Goal: Task Accomplishment & Management: Manage account settings

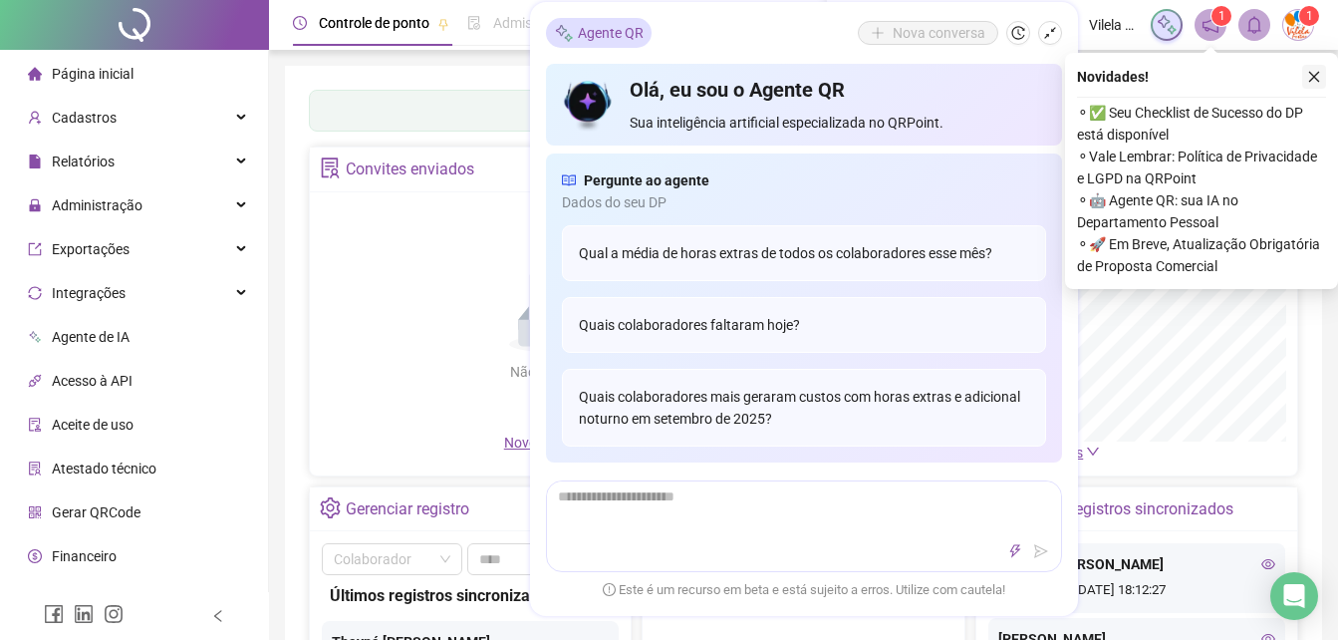
click at [1309, 70] on icon "close" at bounding box center [1315, 77] width 14 height 14
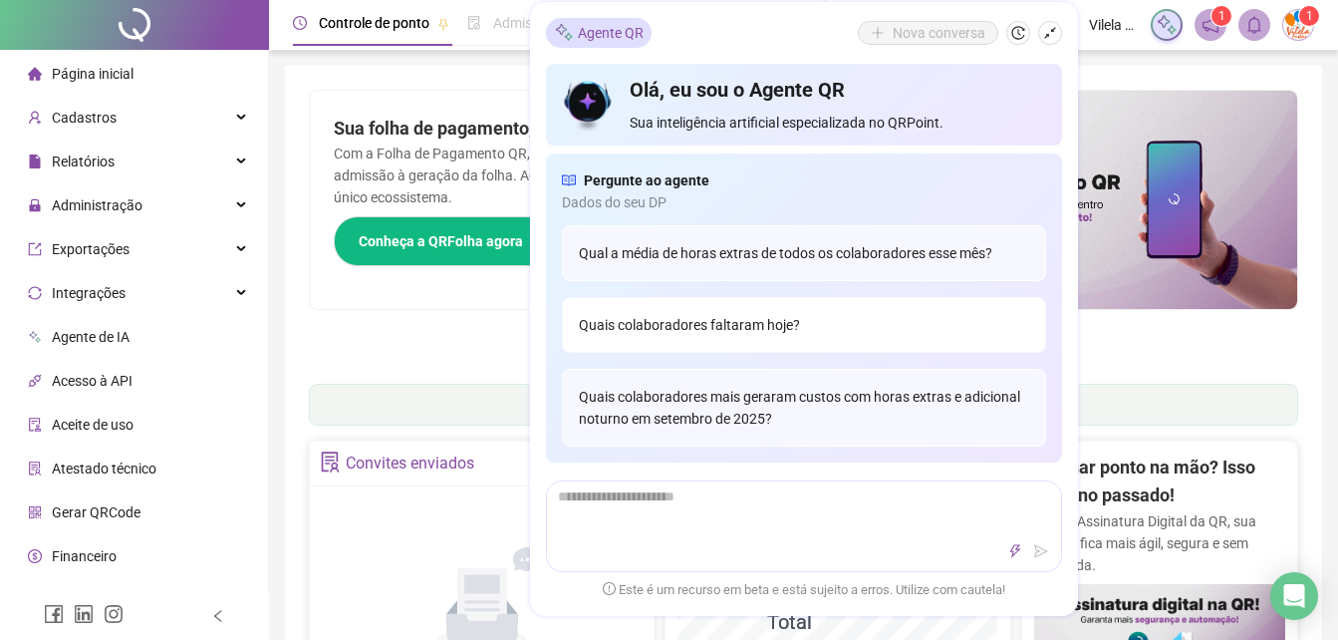
click at [904, 323] on div "Quais colaboradores faltaram hoje?" at bounding box center [804, 325] width 484 height 56
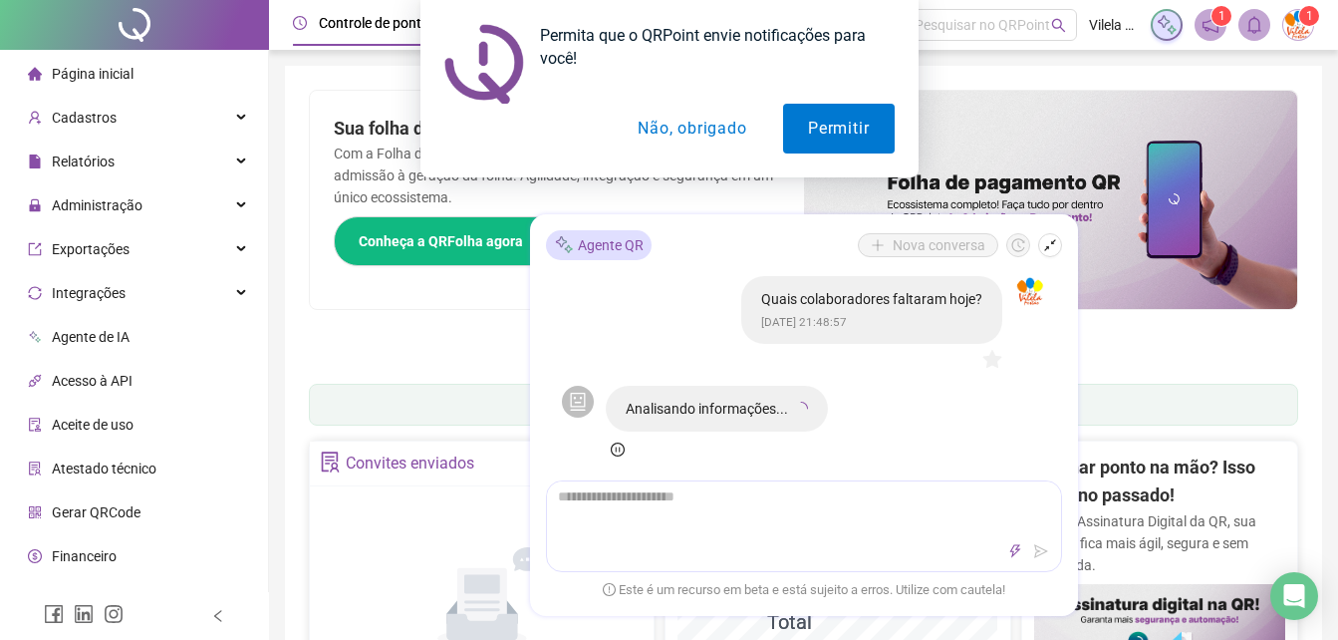
click at [725, 138] on button "Não, obrigado" at bounding box center [692, 129] width 158 height 50
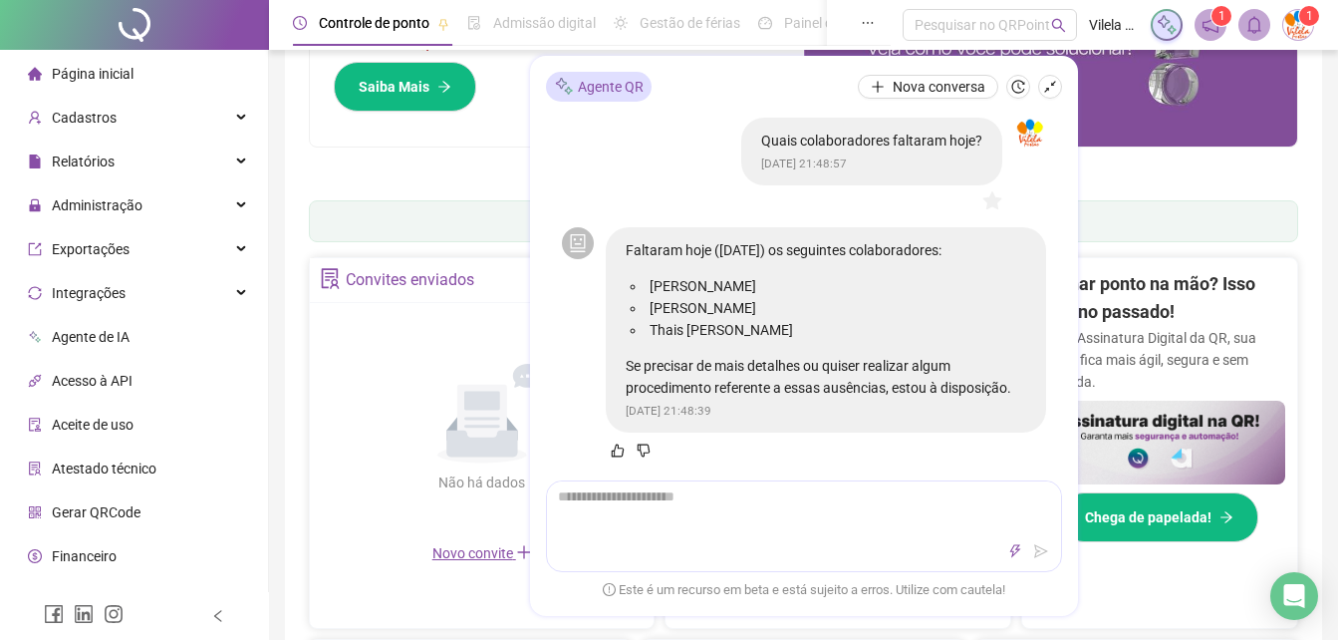
scroll to position [199, 0]
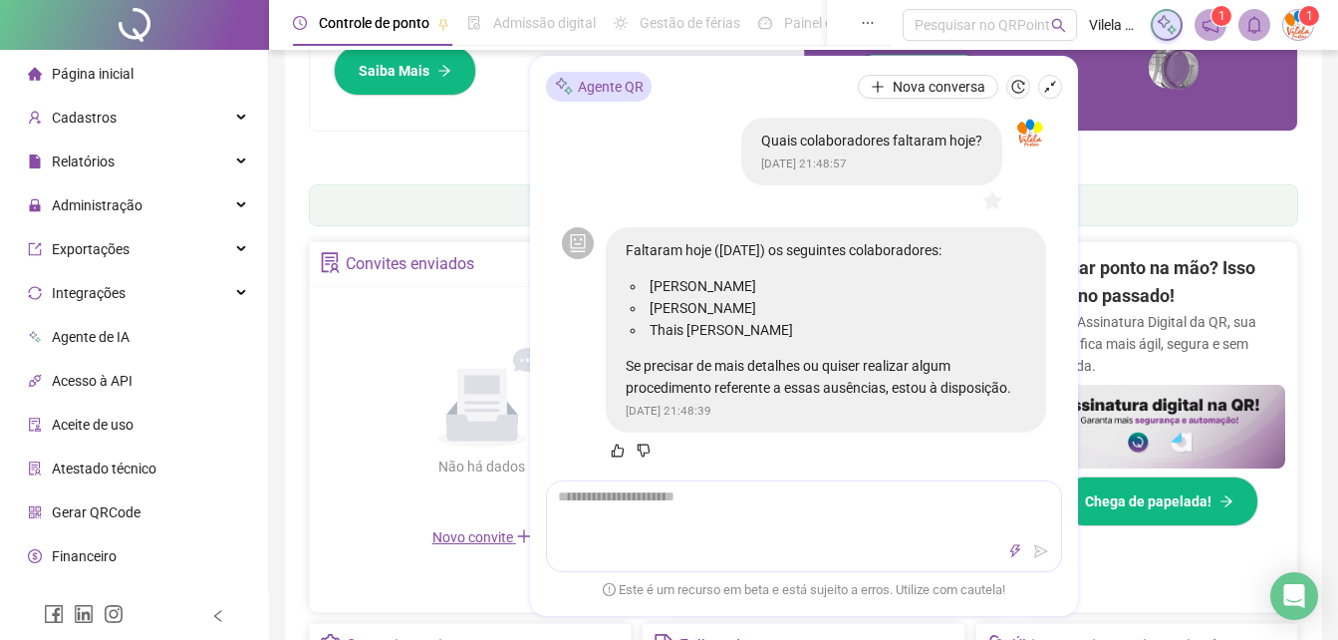
click at [316, 145] on div "Pague o QRPoint com Cartão de Crédito Sua assinatura: mais segurança, prática e…" at bounding box center [804, 29] width 990 height 279
click at [162, 108] on div "Cadastros" at bounding box center [134, 118] width 260 height 40
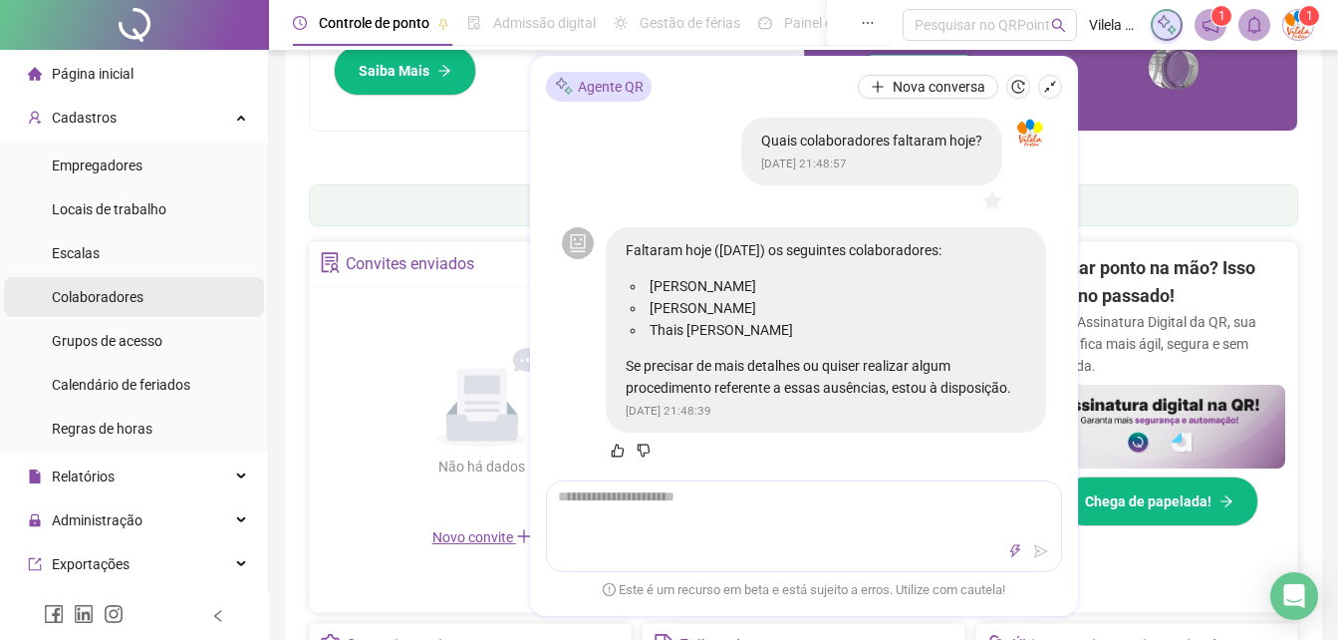
click at [136, 289] on span "Colaboradores" at bounding box center [98, 297] width 92 height 16
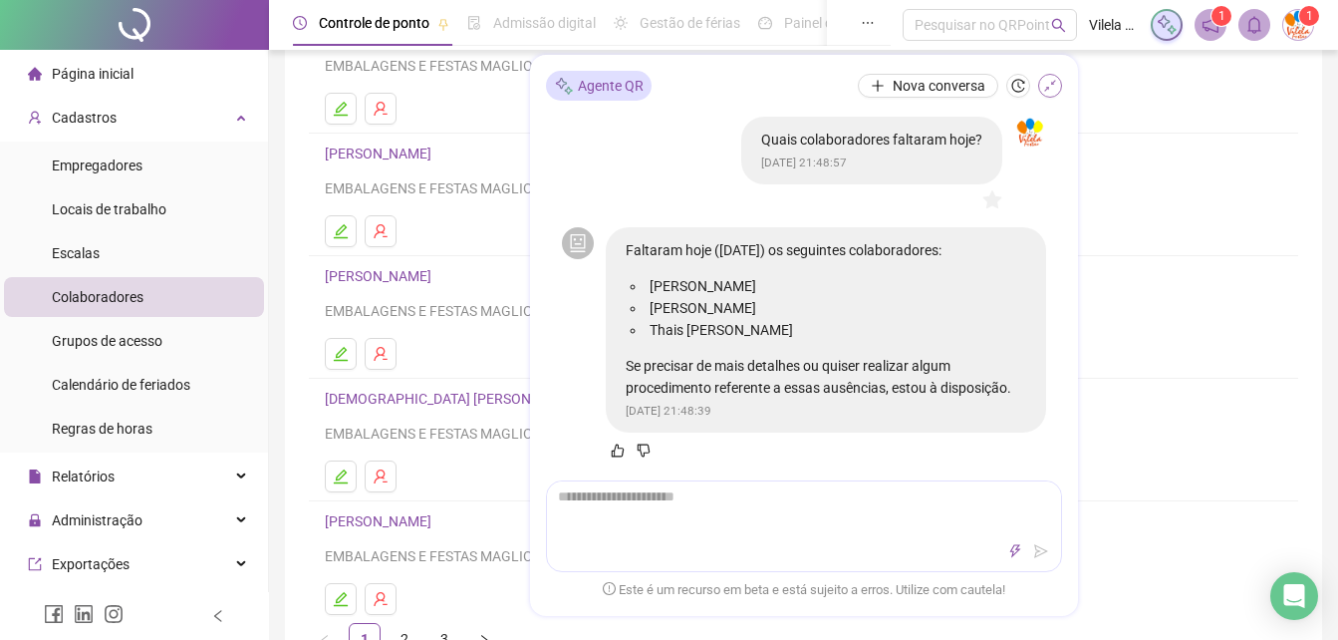
click at [1049, 82] on icon "shrink" at bounding box center [1050, 86] width 14 height 14
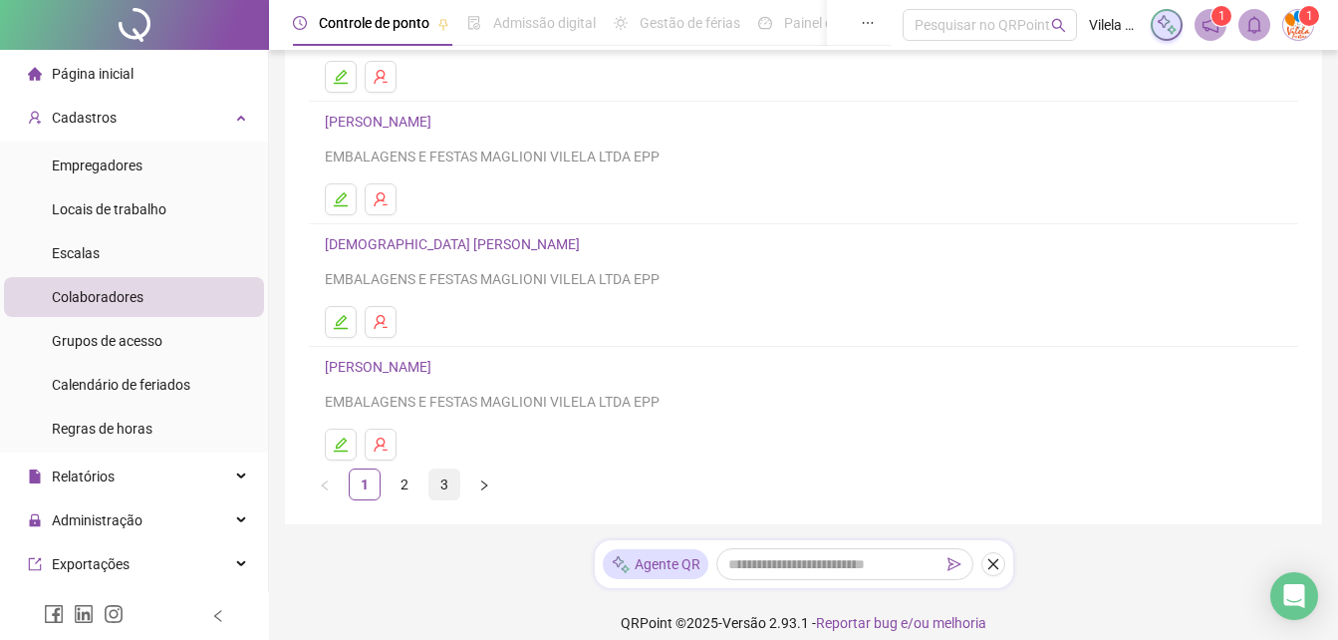
scroll to position [372, 0]
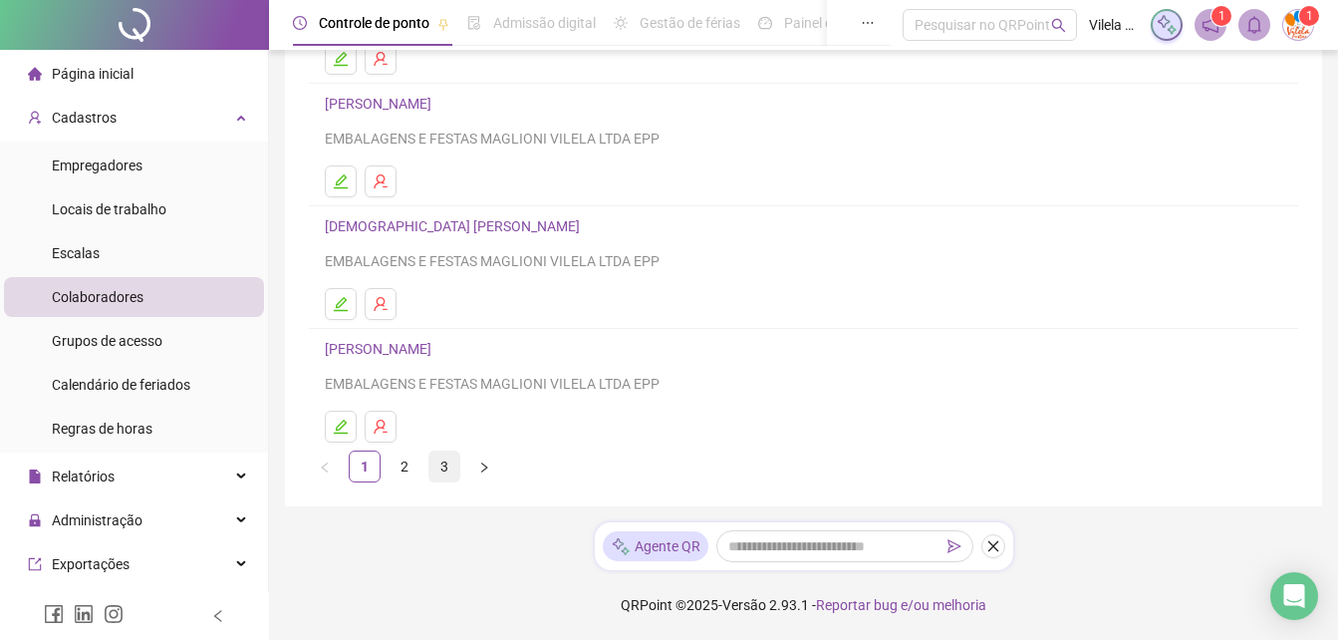
click at [452, 474] on link "3" at bounding box center [445, 466] width 30 height 30
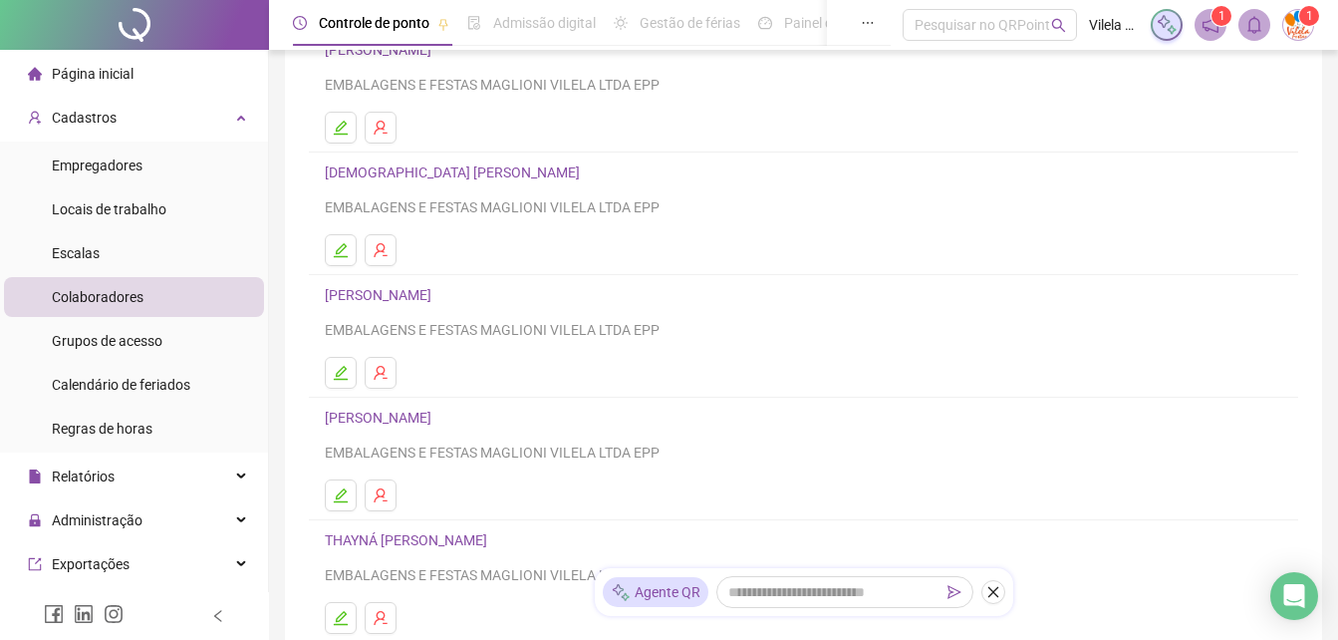
scroll to position [172, 0]
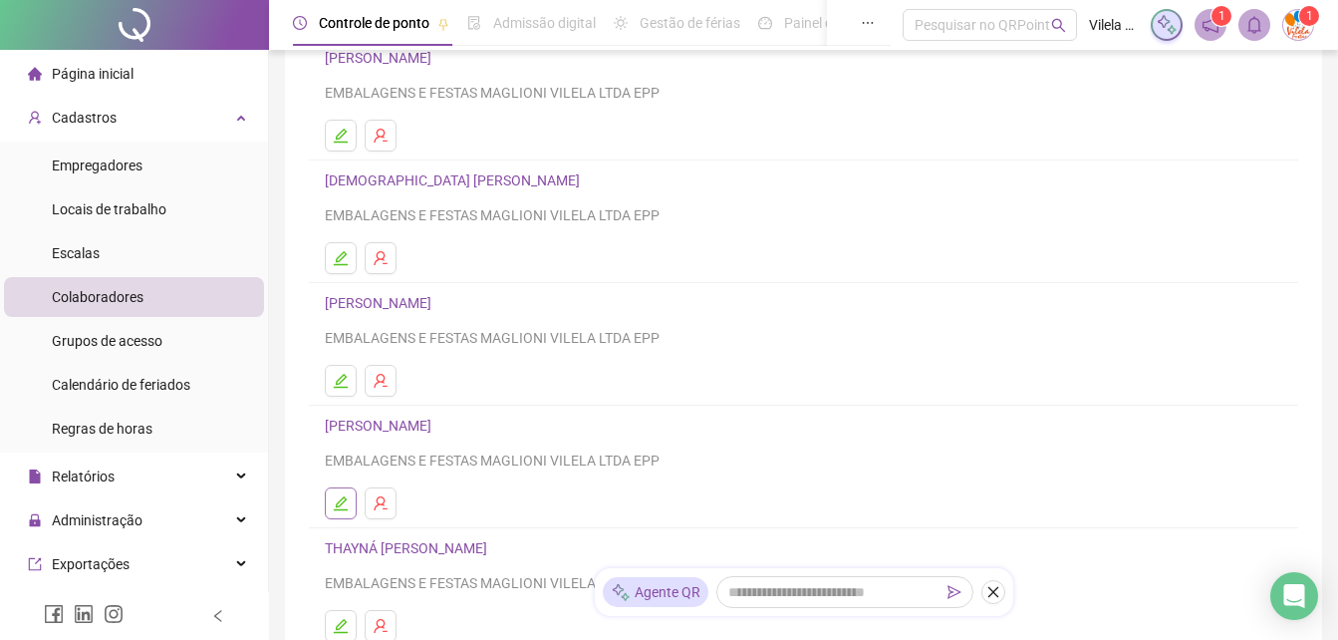
click at [349, 500] on button "button" at bounding box center [341, 503] width 32 height 32
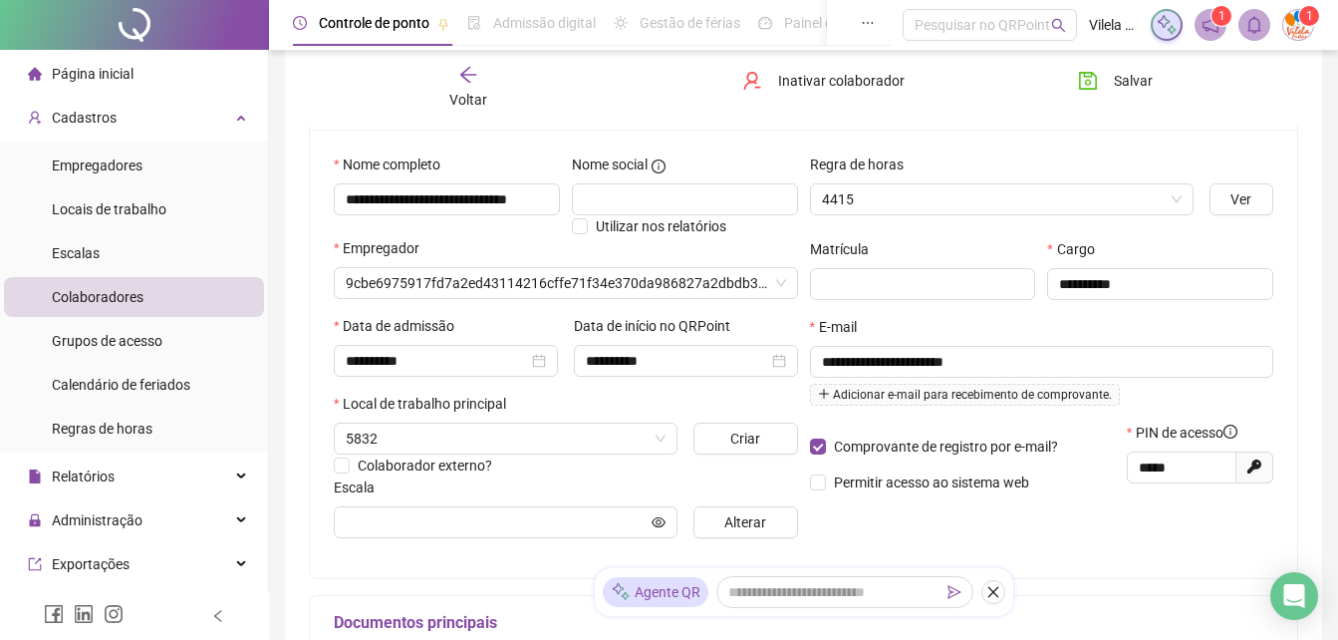
scroll to position [182, 0]
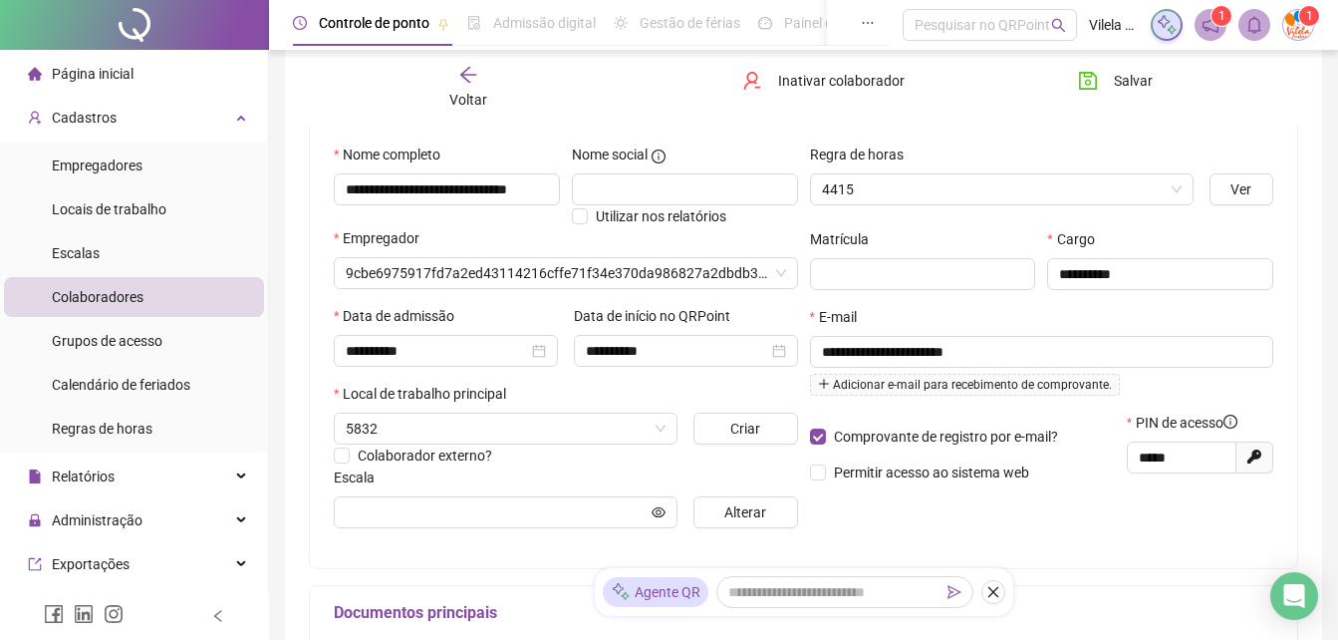
type input "******"
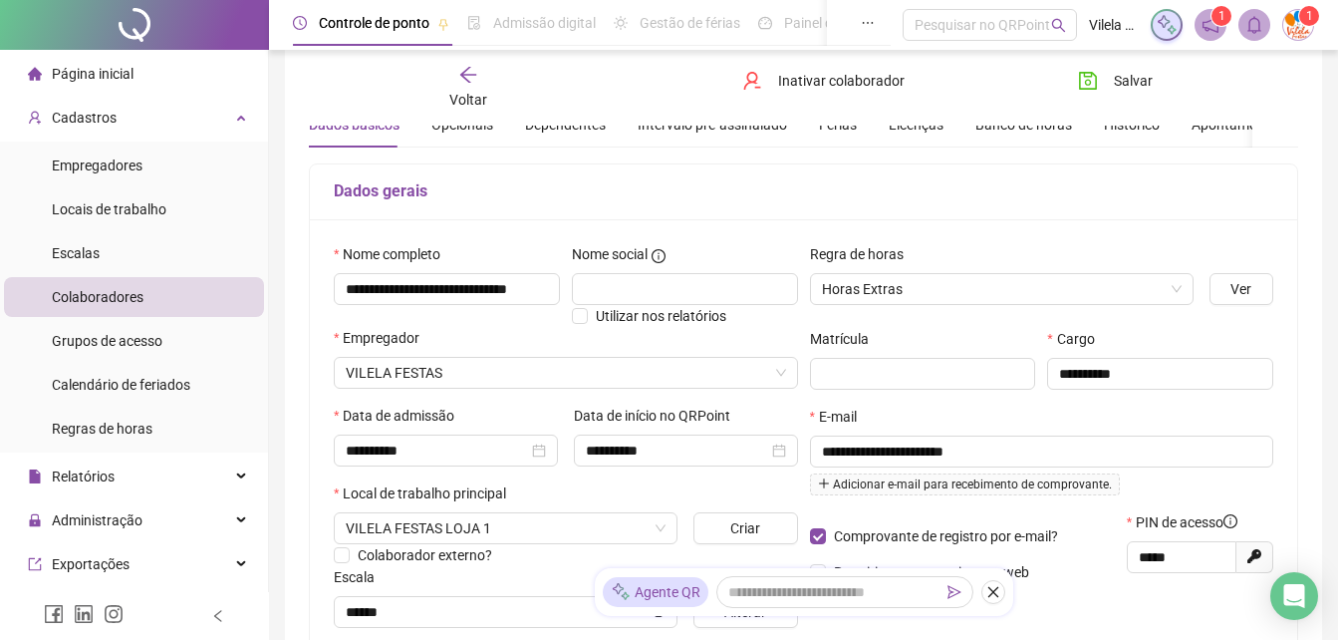
scroll to position [0, 0]
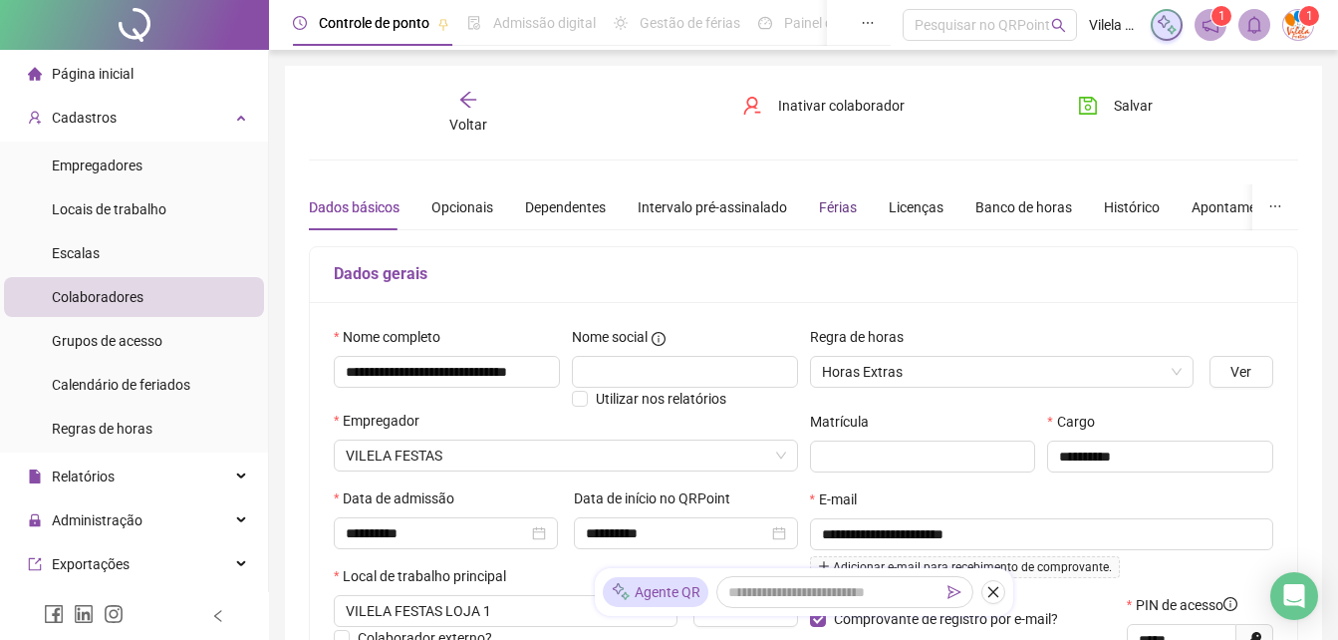
click at [836, 214] on div "Férias" at bounding box center [838, 207] width 38 height 22
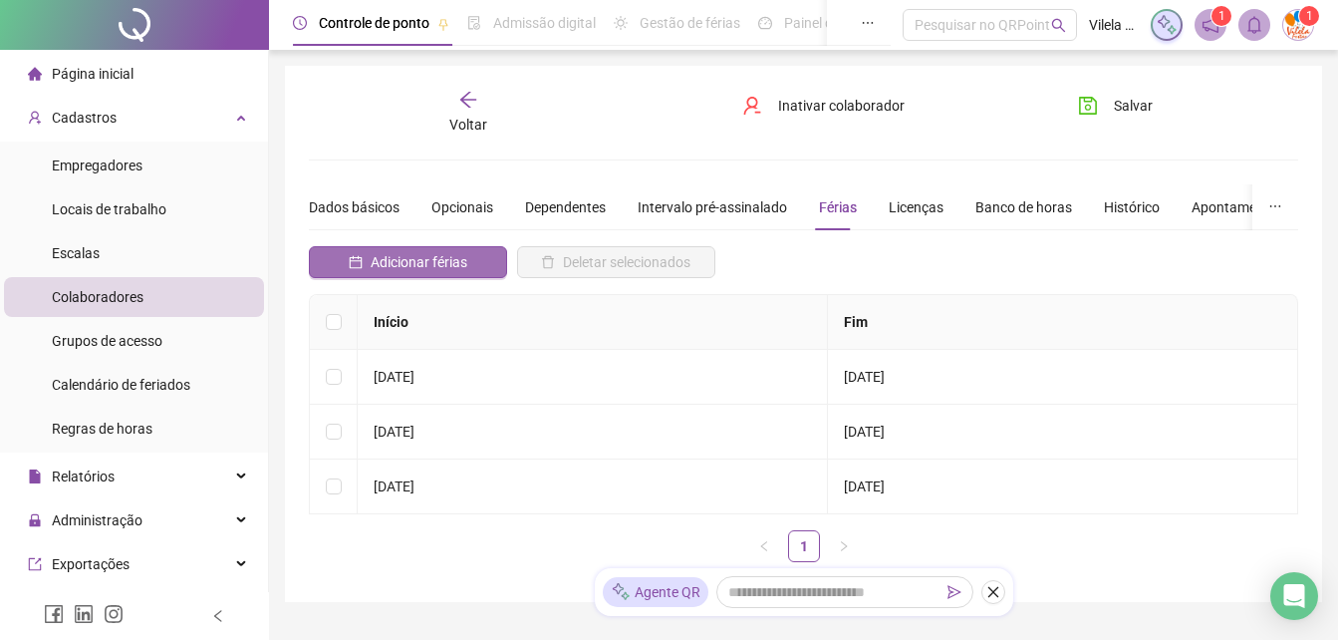
click at [434, 259] on span "Adicionar férias" at bounding box center [419, 262] width 97 height 22
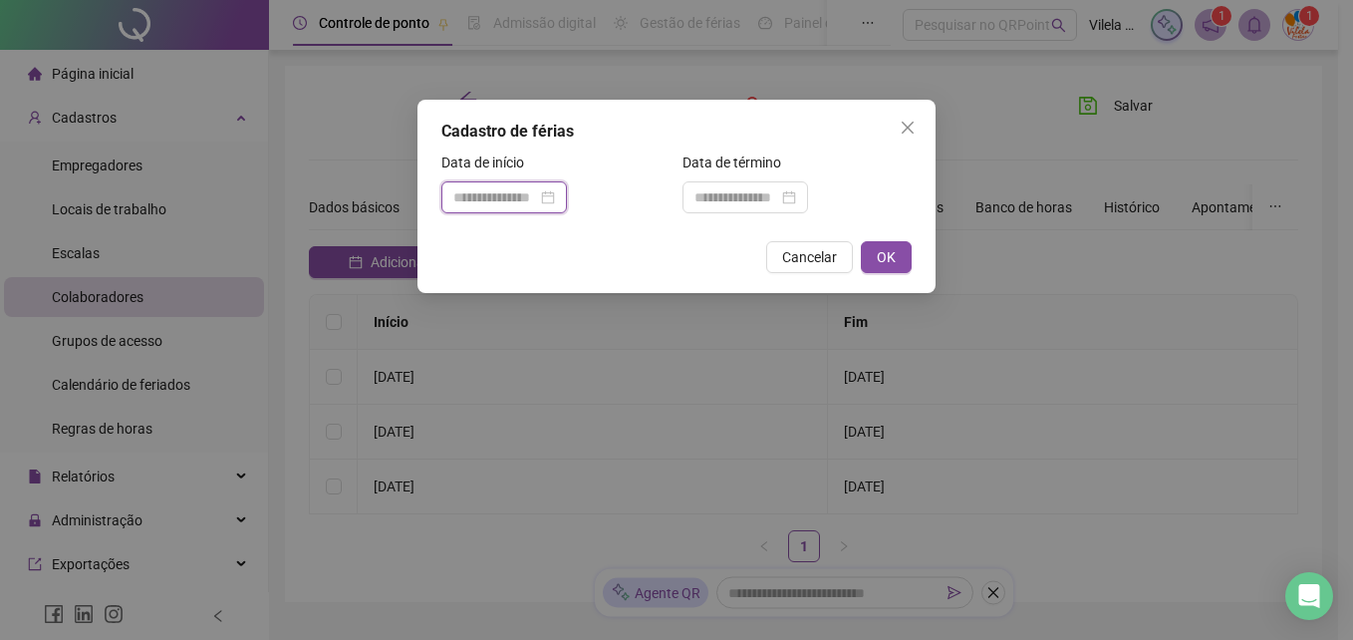
click at [491, 187] on input at bounding box center [495, 197] width 84 height 22
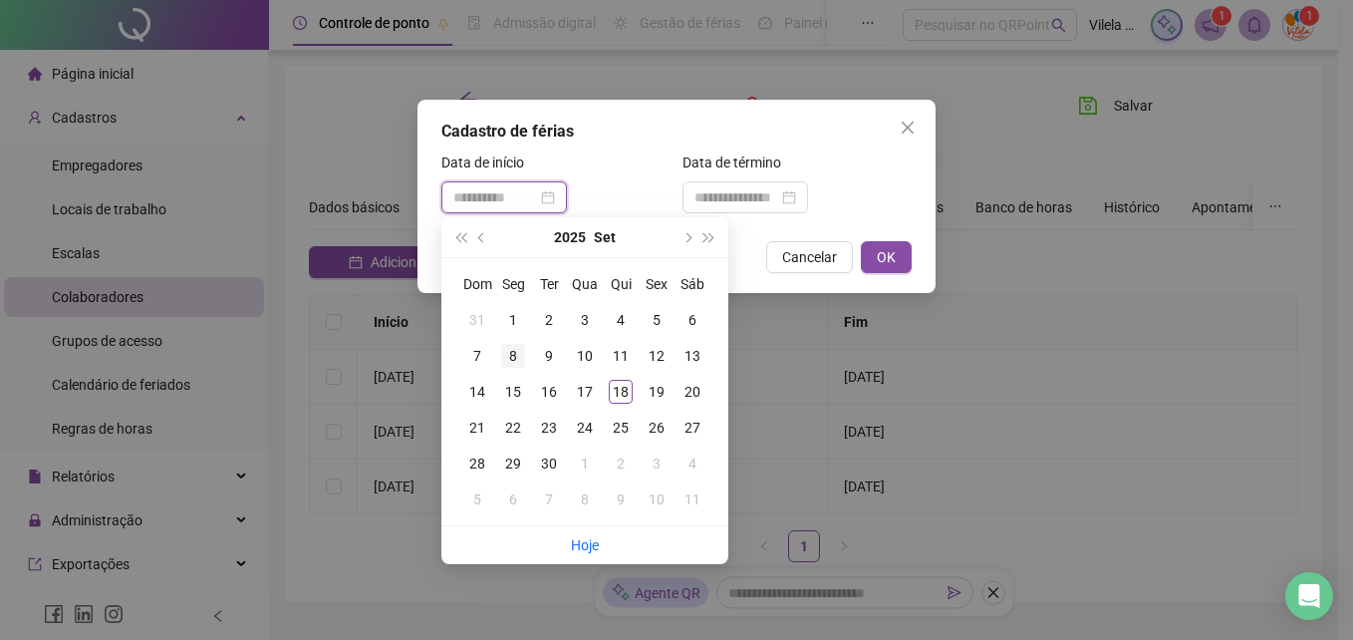
type input "**********"
click at [512, 353] on div "8" at bounding box center [513, 356] width 24 height 24
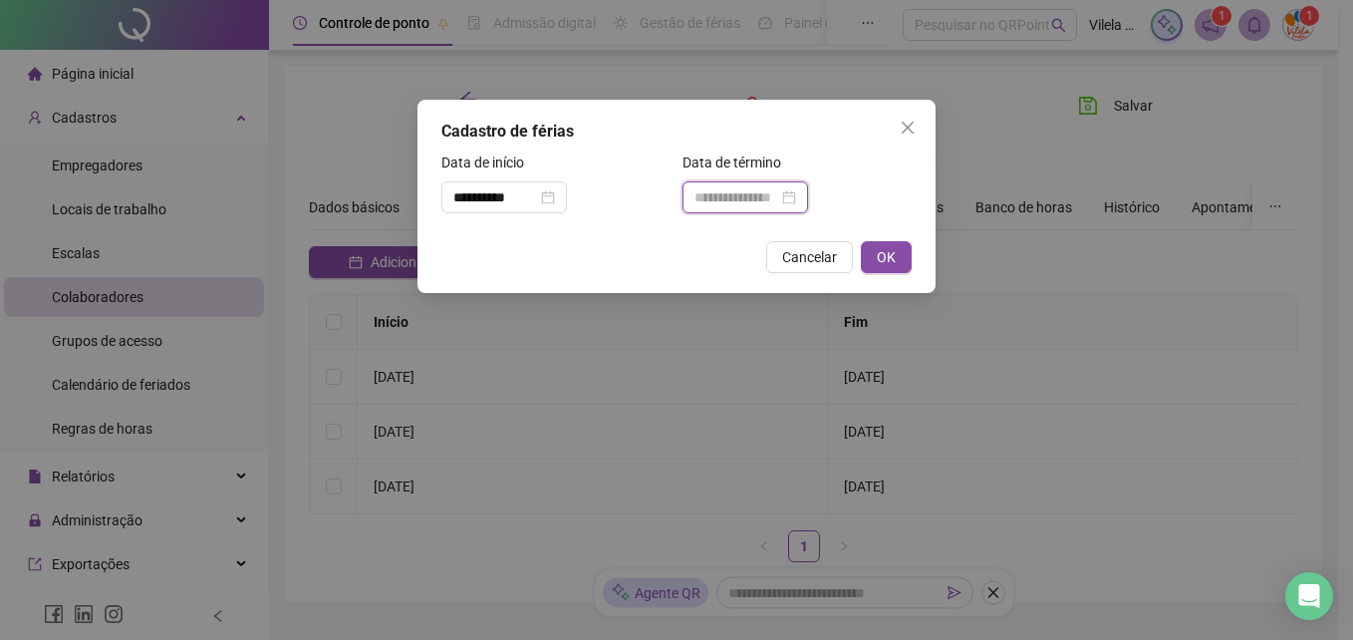
click at [742, 201] on input at bounding box center [737, 197] width 84 height 22
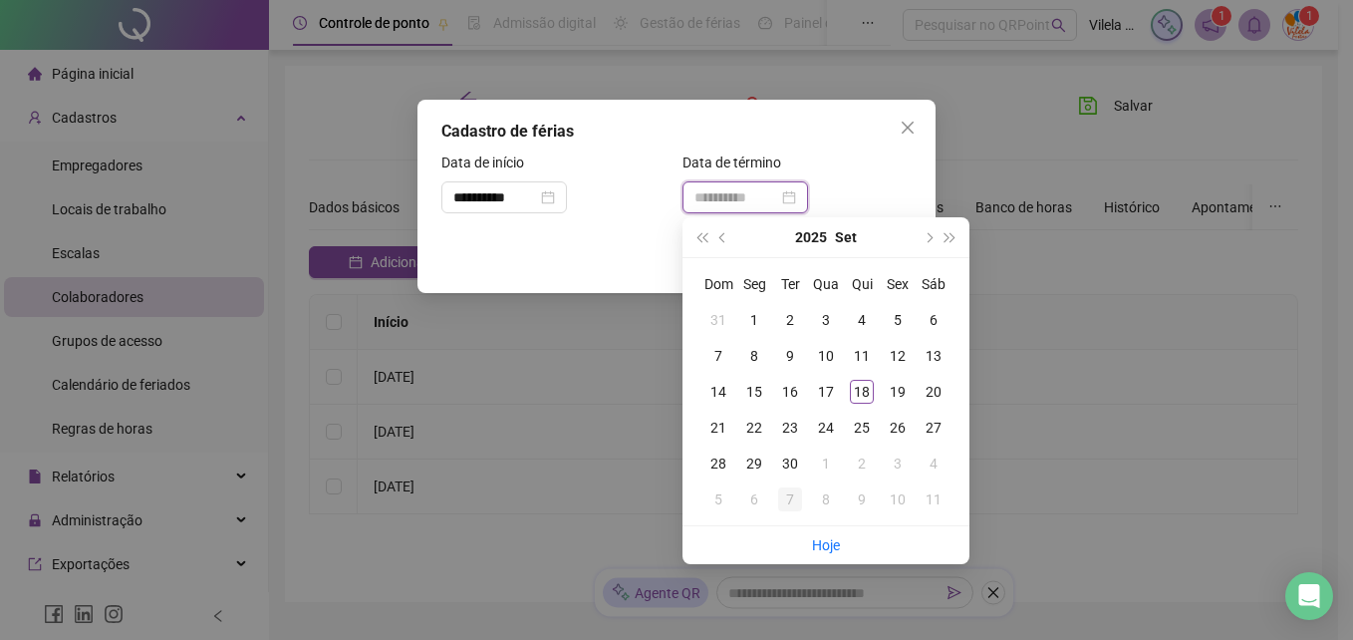
type input "**********"
click at [789, 495] on div "7" at bounding box center [790, 499] width 24 height 24
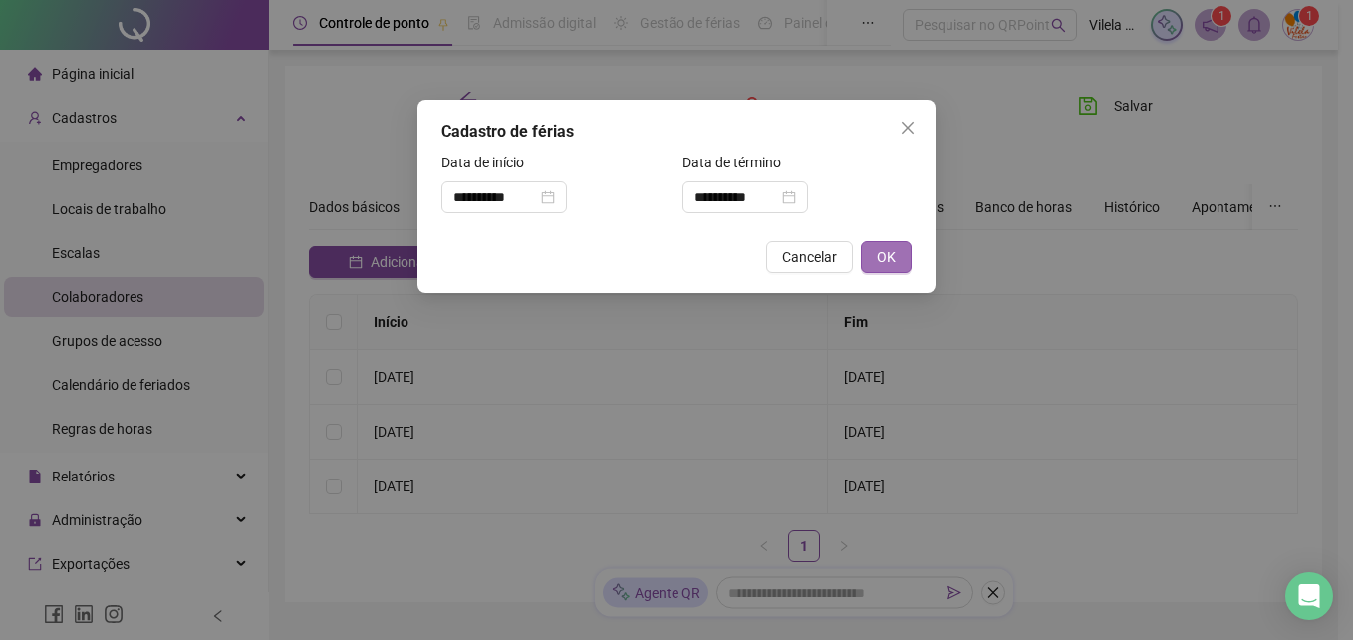
click at [881, 253] on span "OK" at bounding box center [886, 257] width 19 height 22
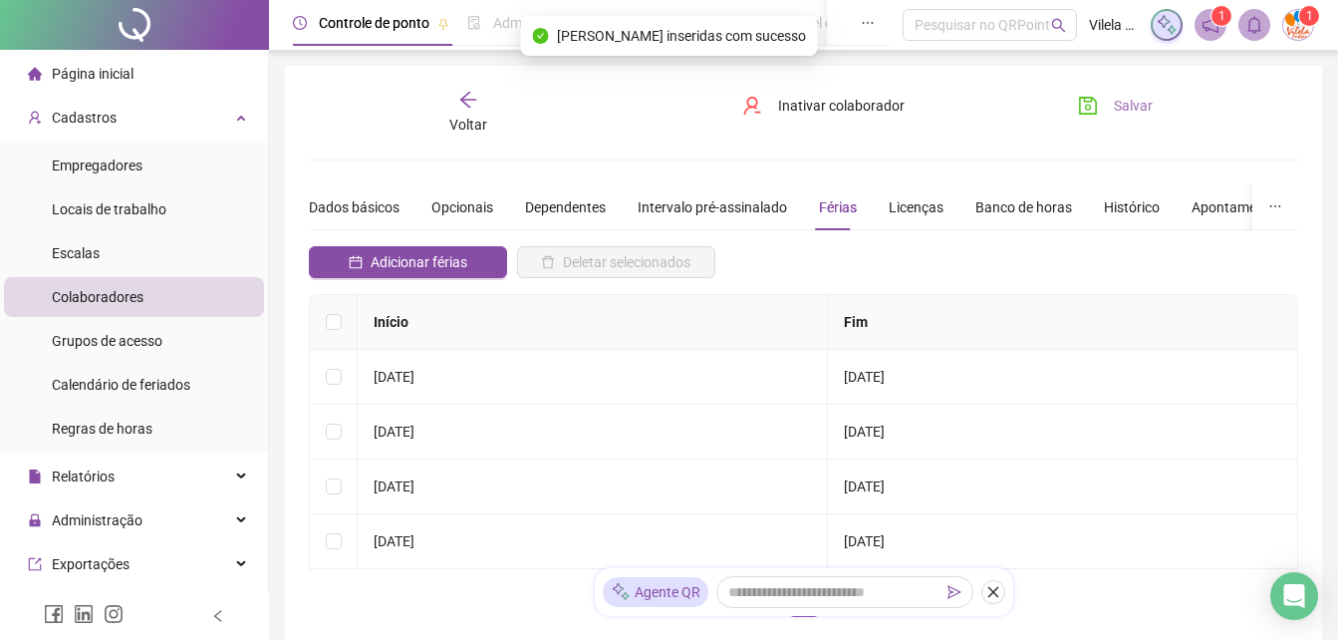
click at [1135, 101] on span "Salvar" at bounding box center [1133, 106] width 39 height 22
click at [110, 87] on div "Página inicial" at bounding box center [81, 74] width 106 height 40
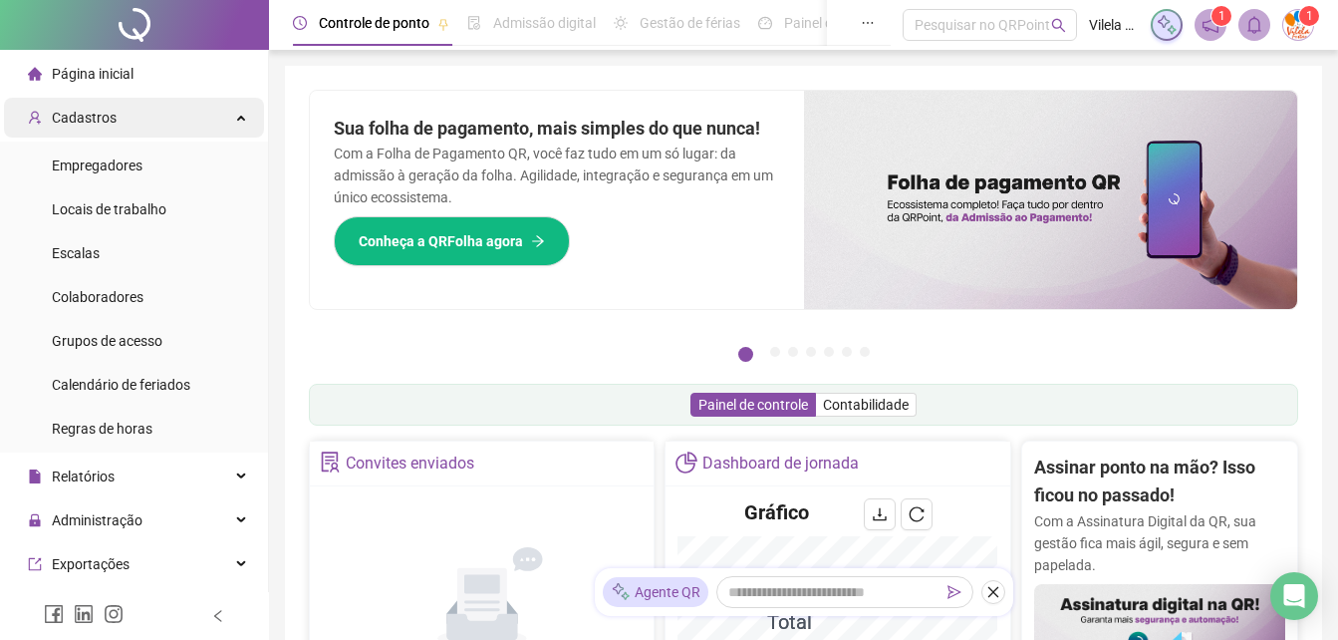
click at [191, 117] on div "Cadastros" at bounding box center [134, 118] width 260 height 40
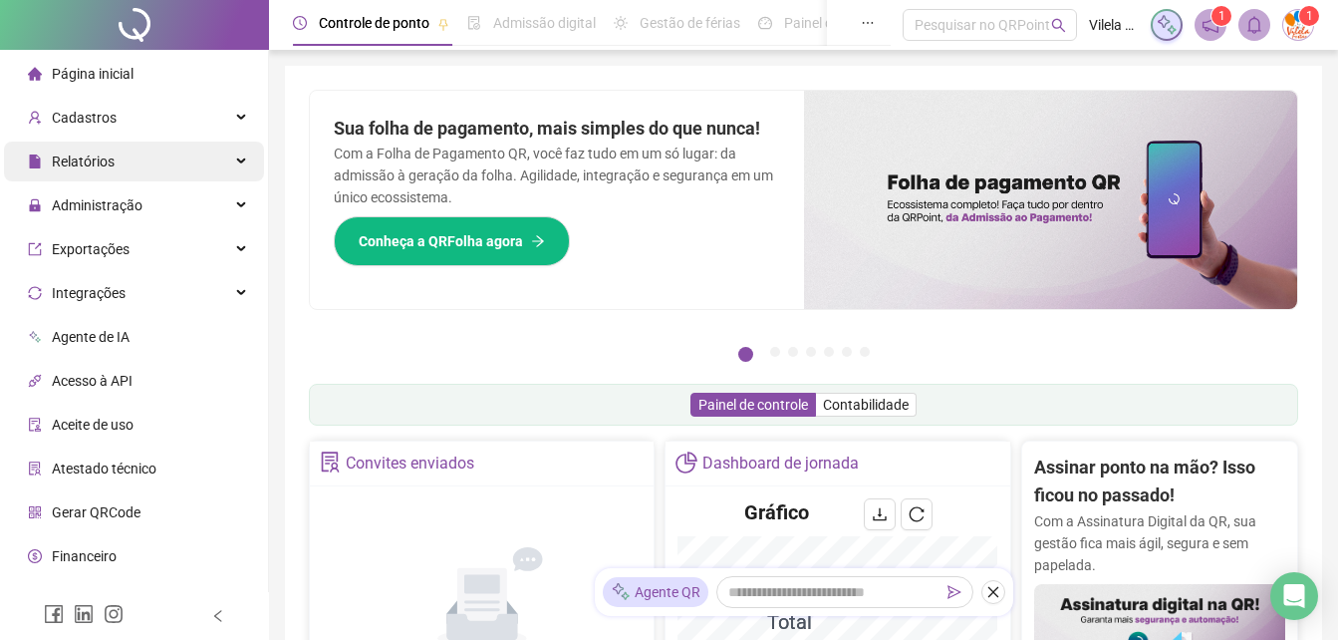
click at [195, 164] on div "Relatórios" at bounding box center [134, 162] width 260 height 40
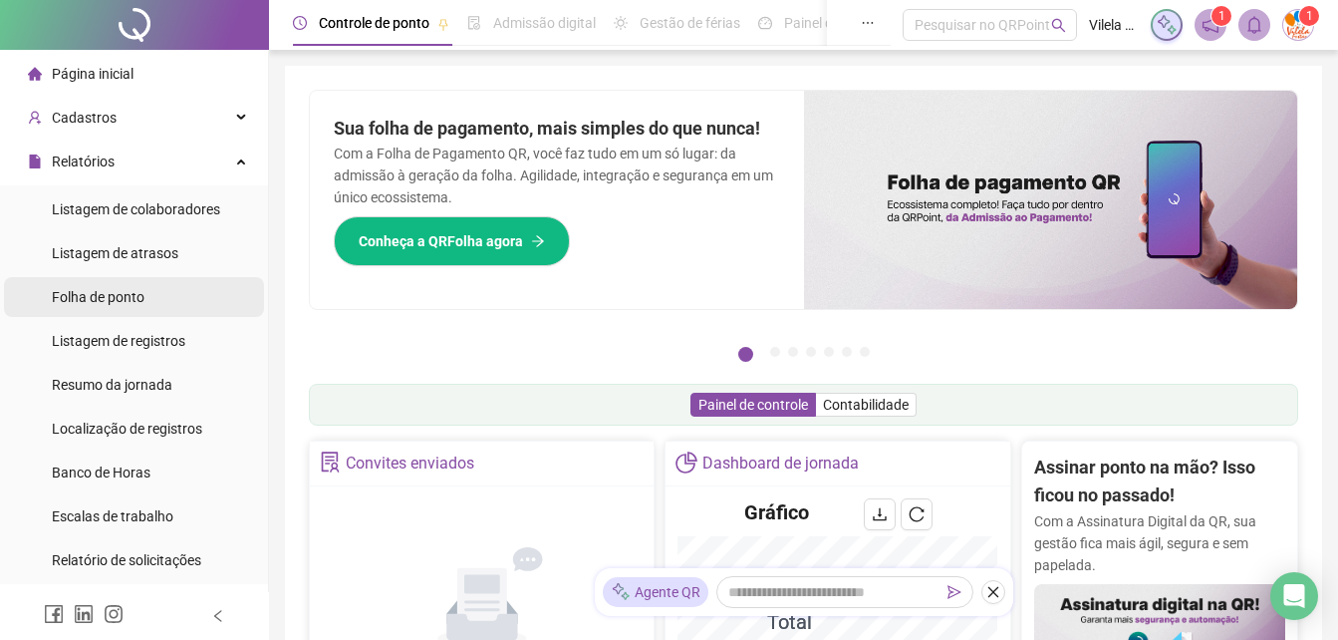
click at [167, 285] on li "Folha de ponto" at bounding box center [134, 297] width 260 height 40
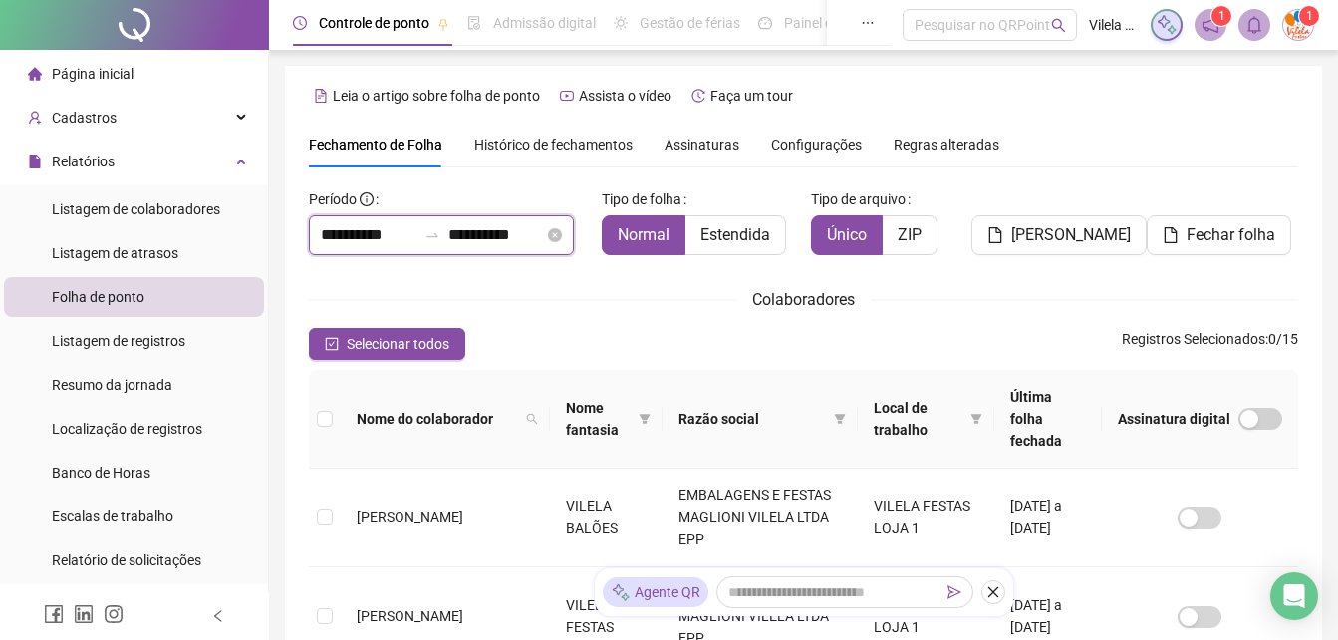
click at [381, 235] on input "**********" at bounding box center [369, 235] width 96 height 24
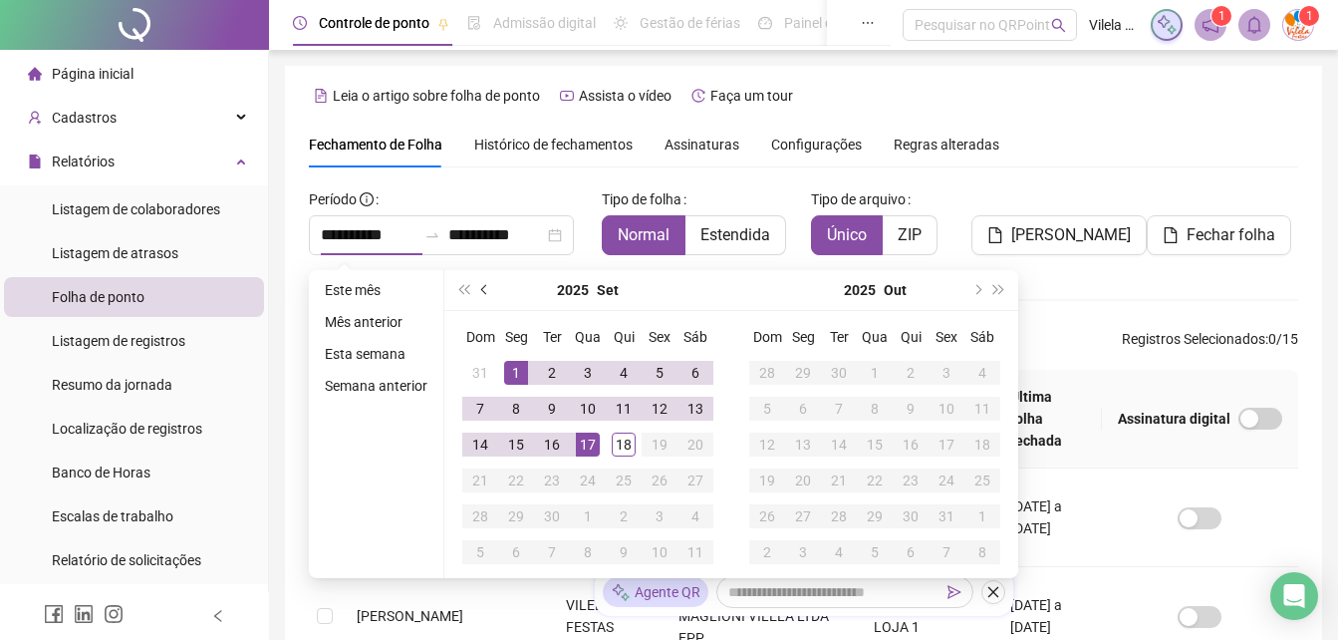
click at [488, 283] on button "prev-year" at bounding box center [485, 290] width 22 height 40
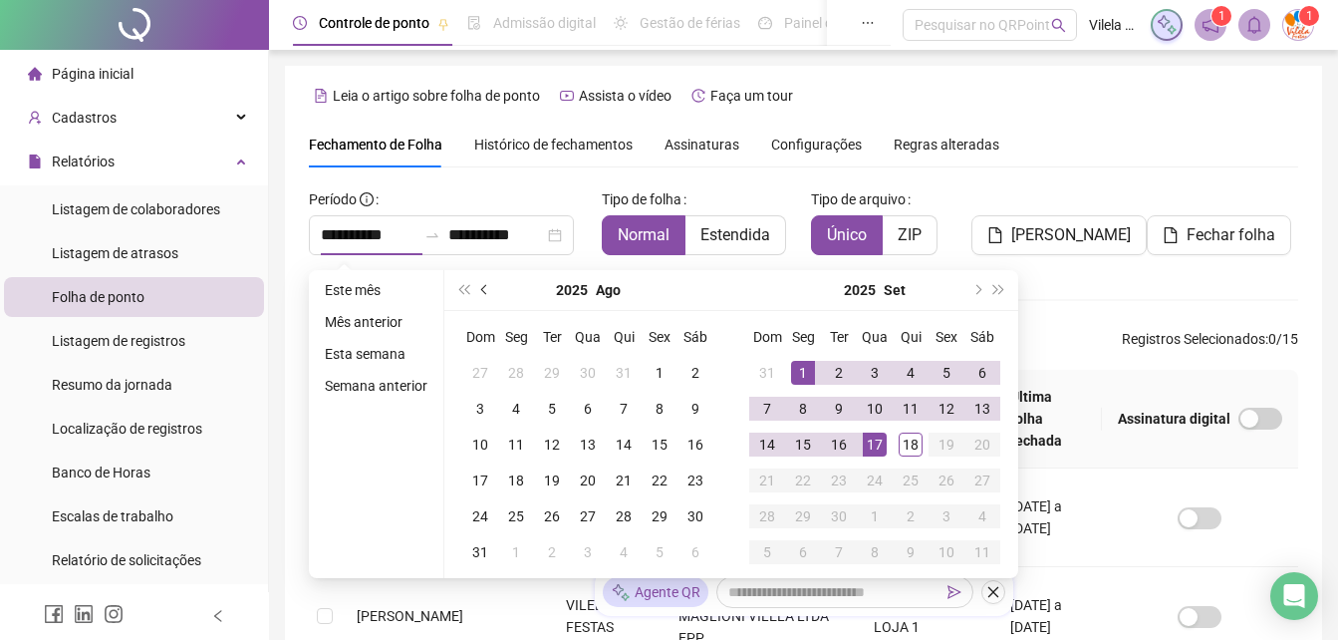
click at [488, 283] on button "prev-year" at bounding box center [485, 290] width 22 height 40
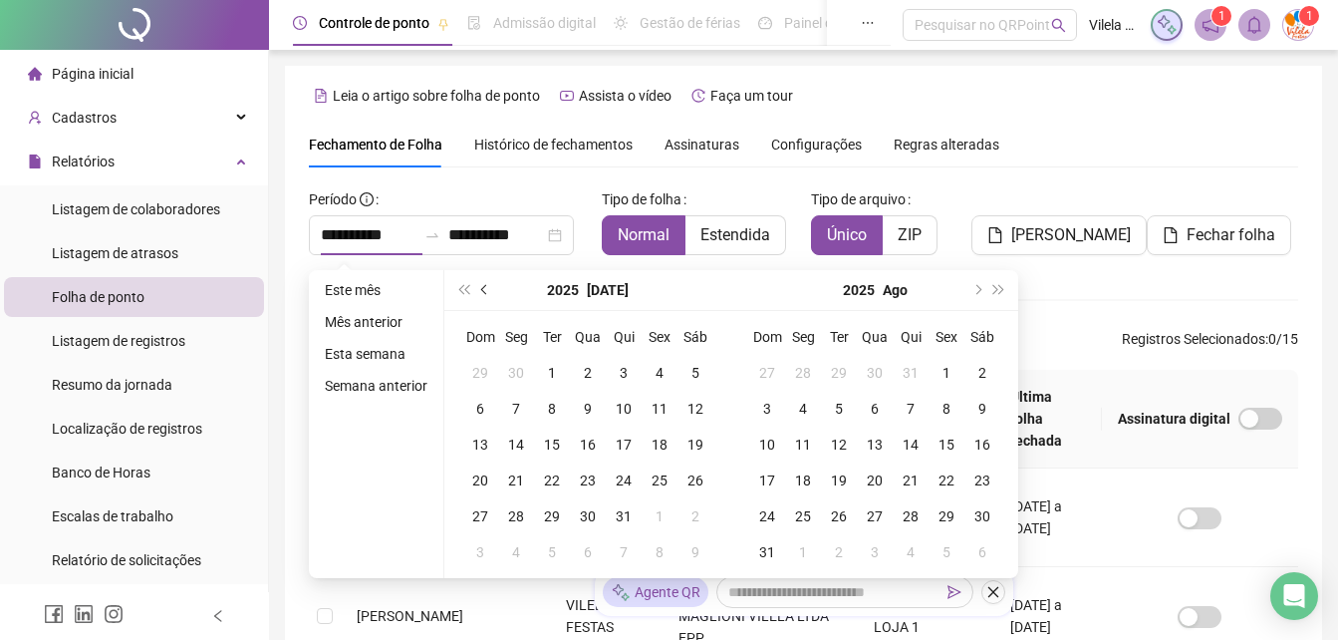
click at [488, 282] on button "prev-year" at bounding box center [485, 290] width 22 height 40
click at [977, 291] on span "next-year" at bounding box center [977, 290] width 10 height 10
click at [977, 284] on button "next-year" at bounding box center [977, 290] width 22 height 40
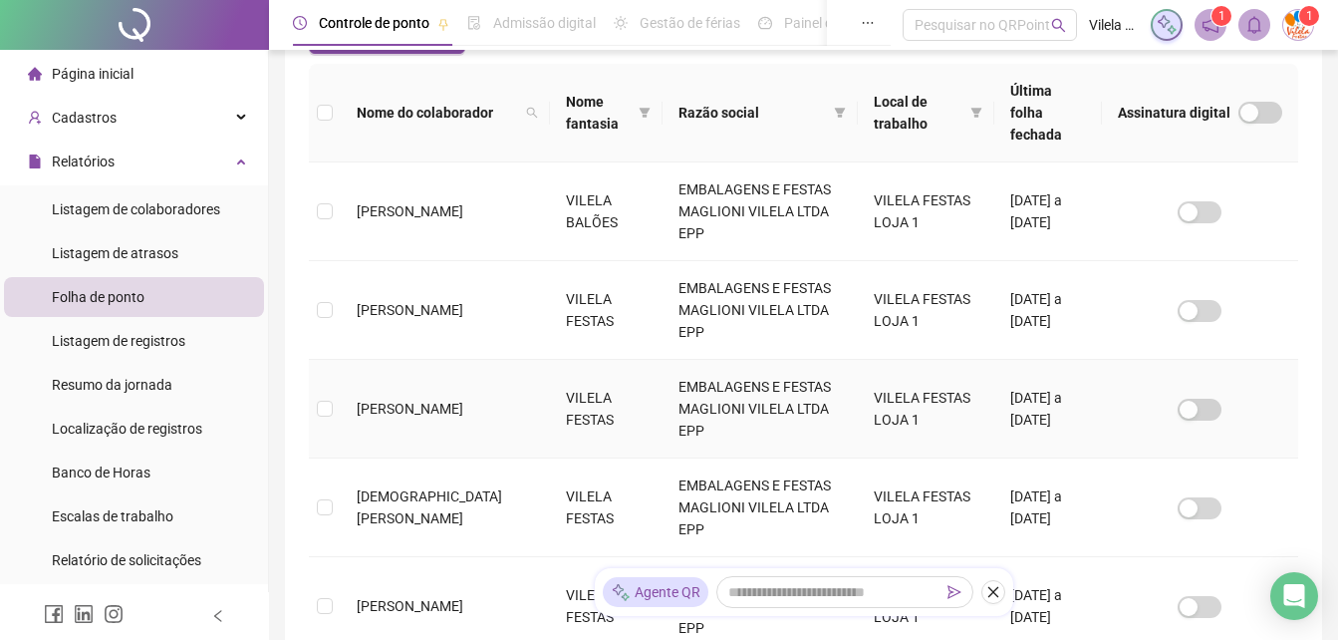
scroll to position [100, 0]
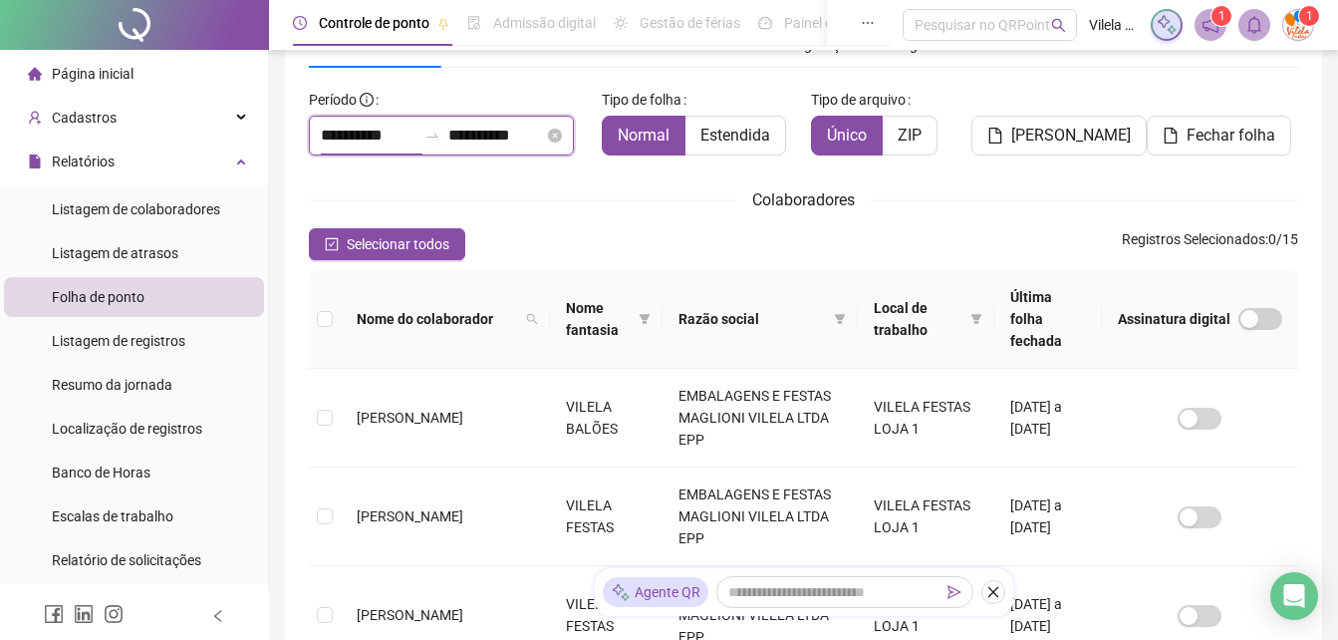
click at [368, 137] on input "**********" at bounding box center [369, 136] width 96 height 24
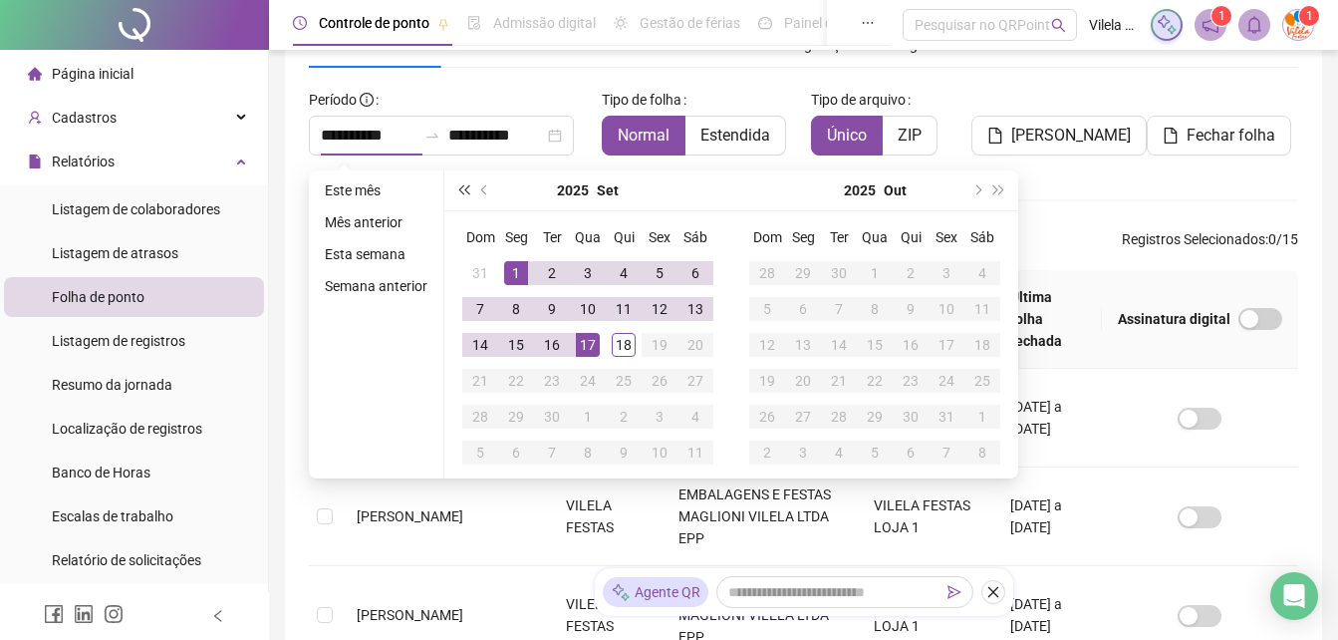
click at [468, 190] on span "super-prev-year" at bounding box center [463, 190] width 10 height 10
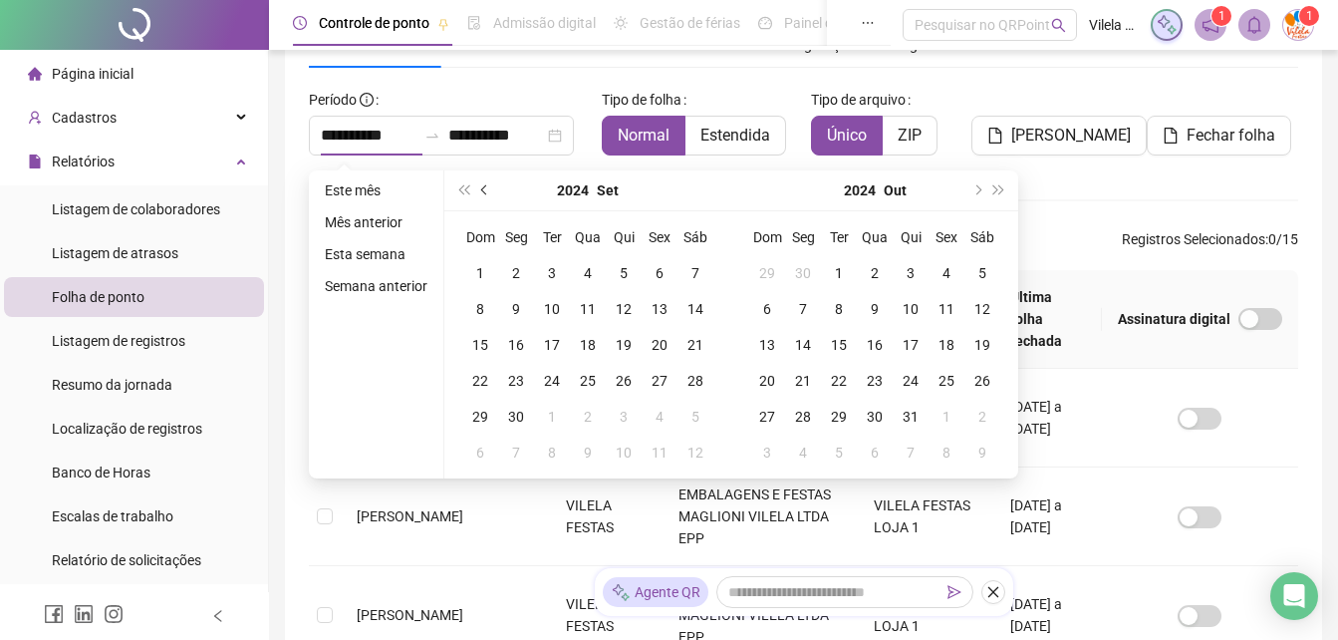
click at [478, 190] on button "prev-year" at bounding box center [485, 190] width 22 height 40
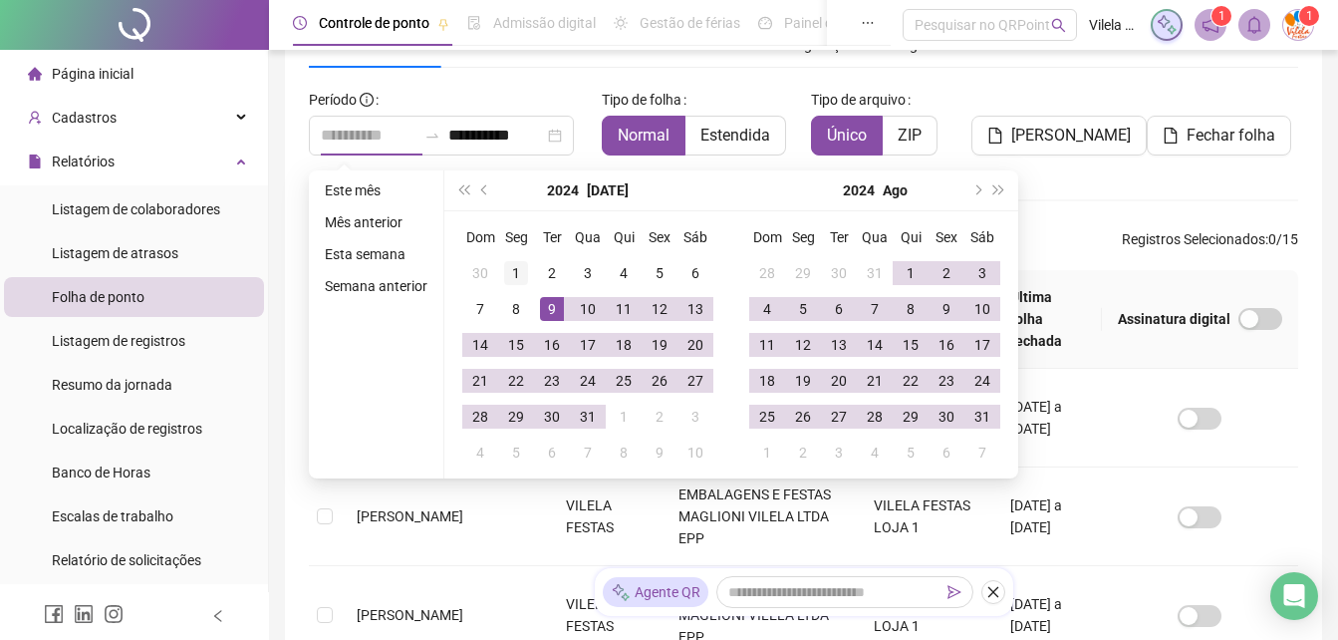
type input "**********"
click at [510, 277] on div "1" at bounding box center [516, 273] width 24 height 24
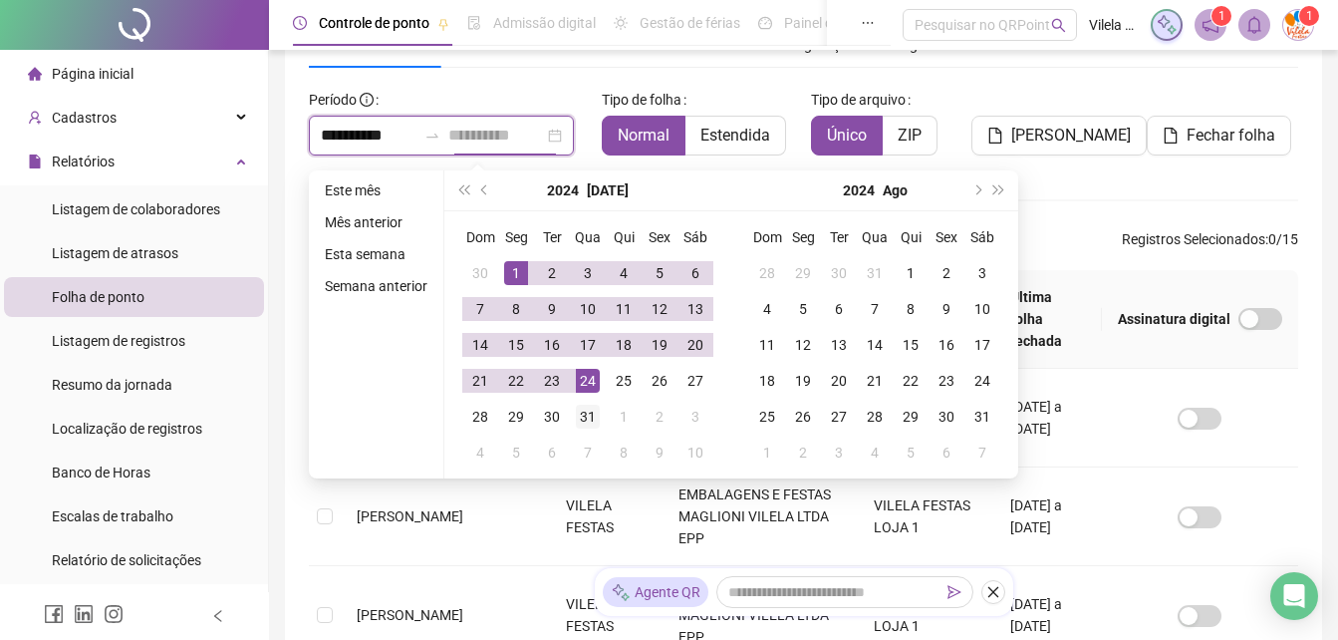
type input "**********"
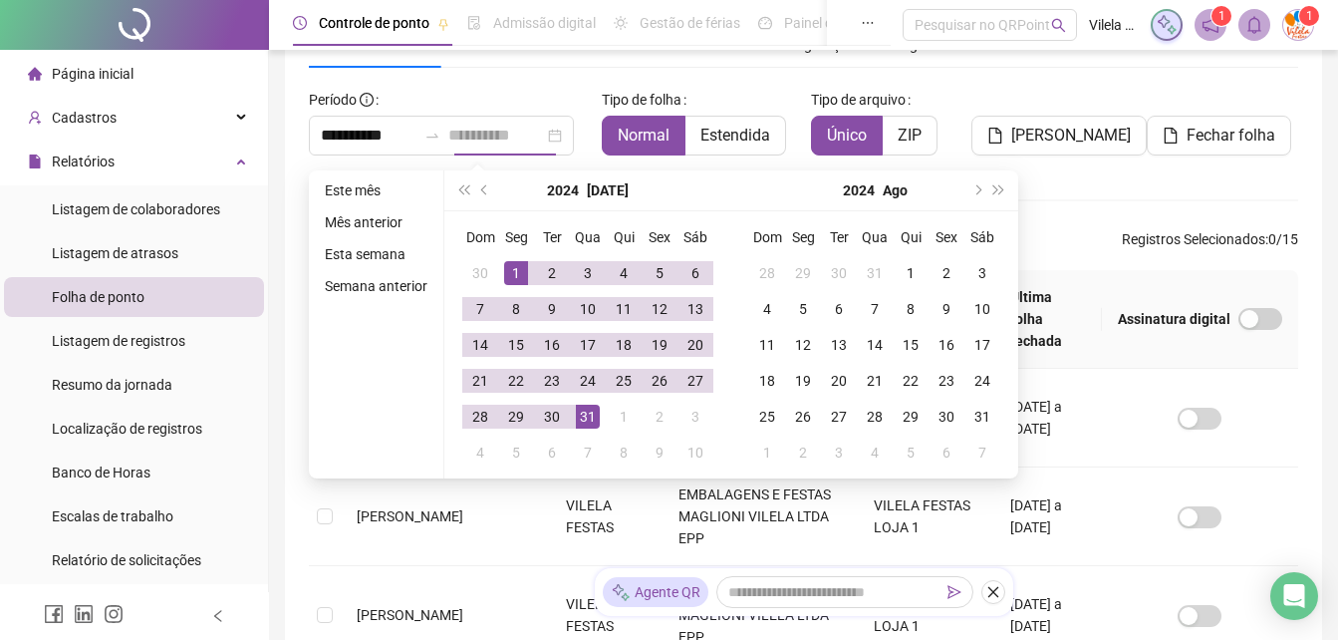
click at [577, 416] on div "31" at bounding box center [588, 417] width 24 height 24
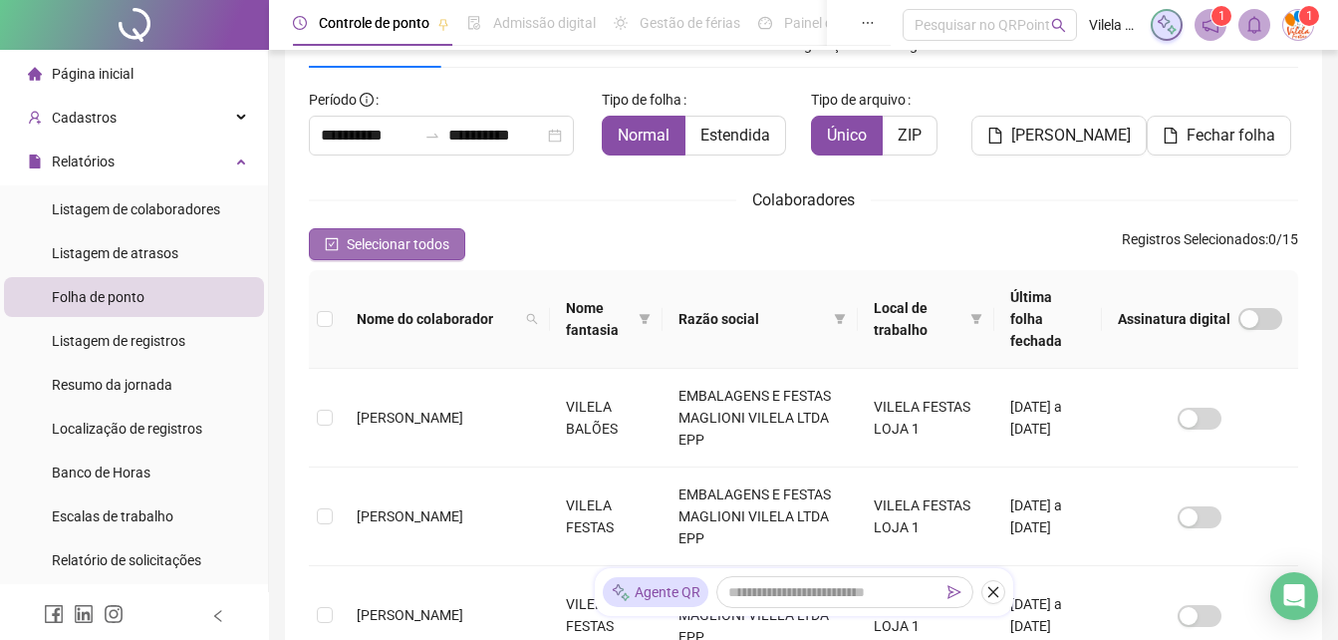
click at [436, 248] on span "Selecionar todos" at bounding box center [398, 244] width 103 height 22
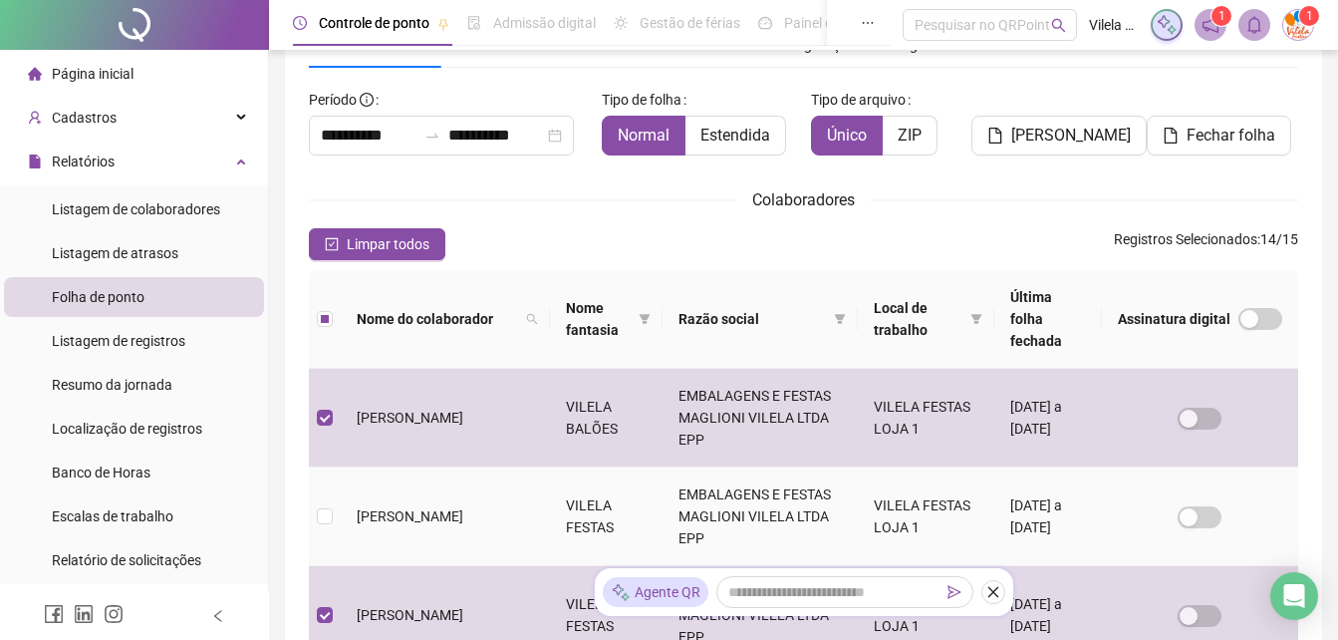
click at [340, 491] on td at bounding box center [325, 516] width 32 height 99
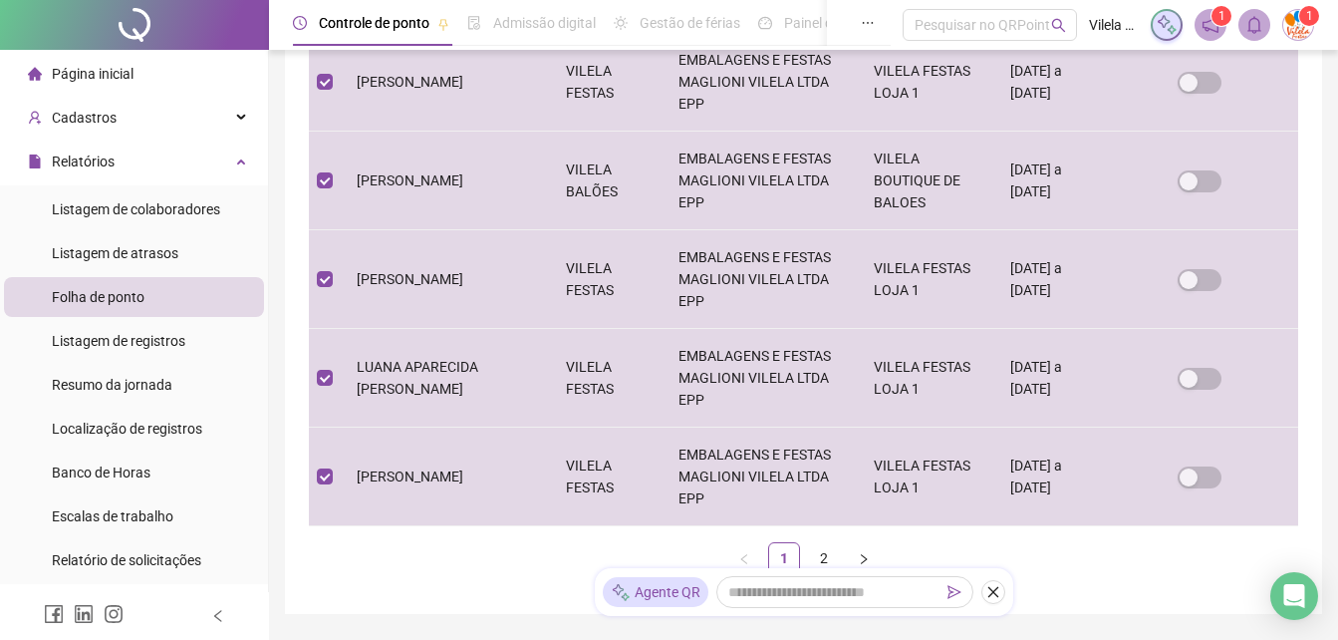
scroll to position [1015, 0]
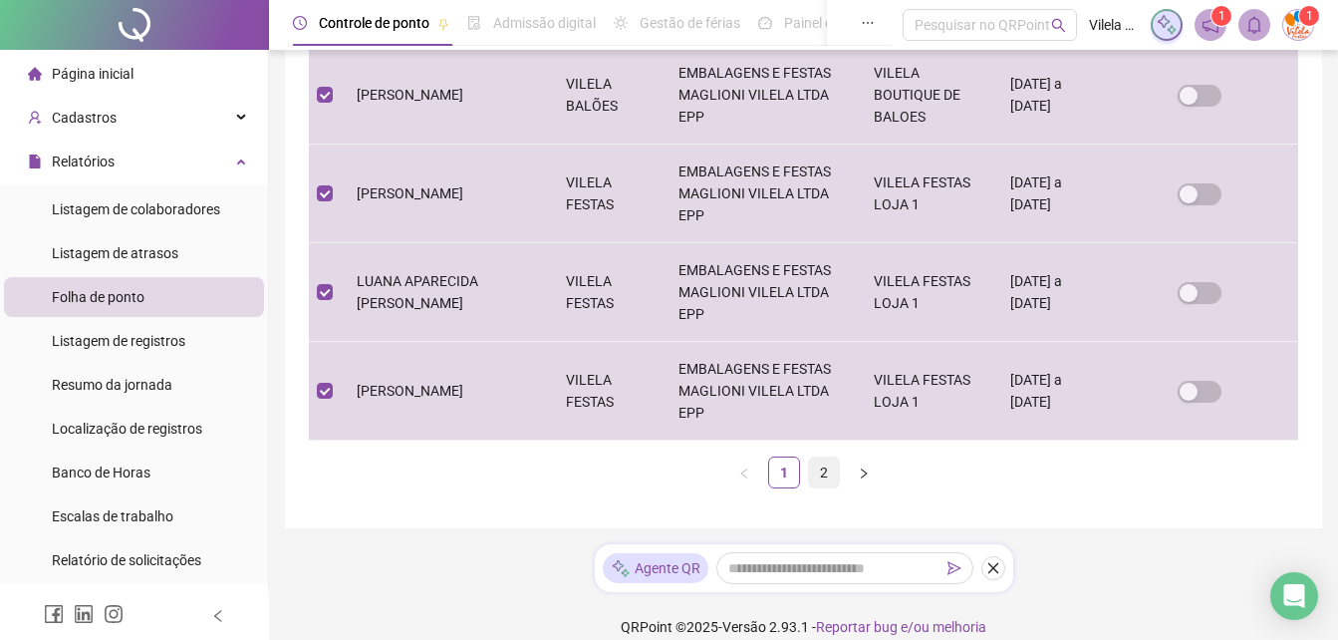
click at [824, 457] on link "2" at bounding box center [824, 472] width 30 height 30
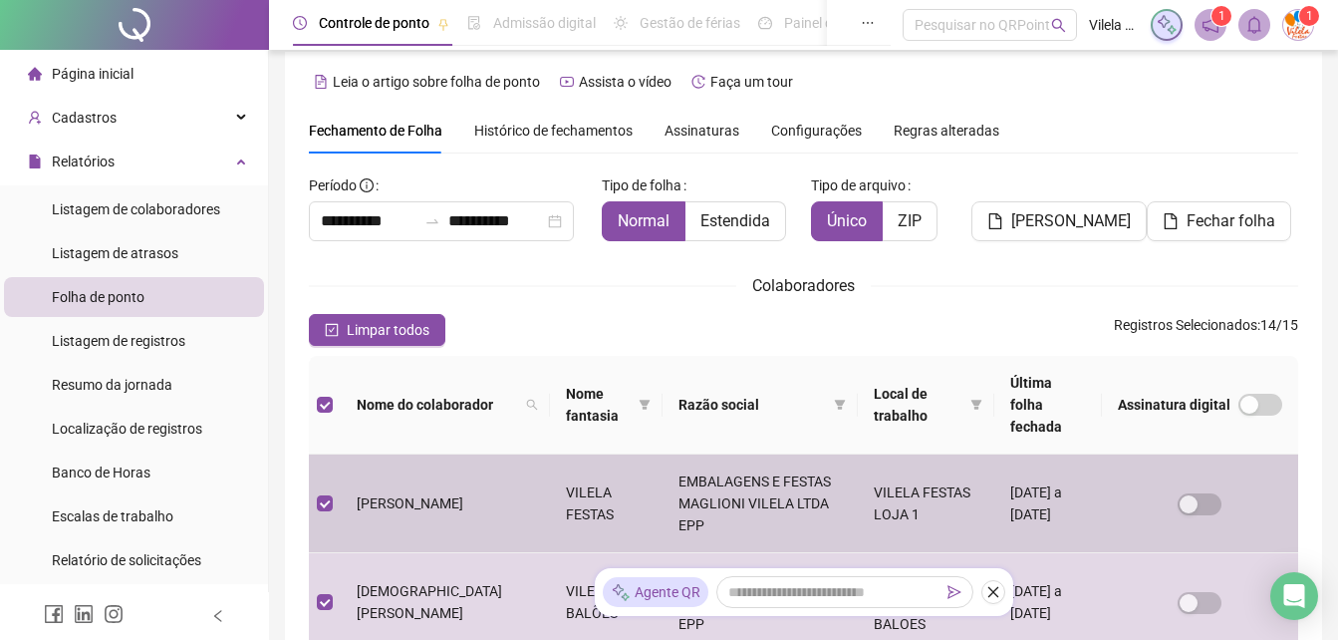
scroll to position [0, 0]
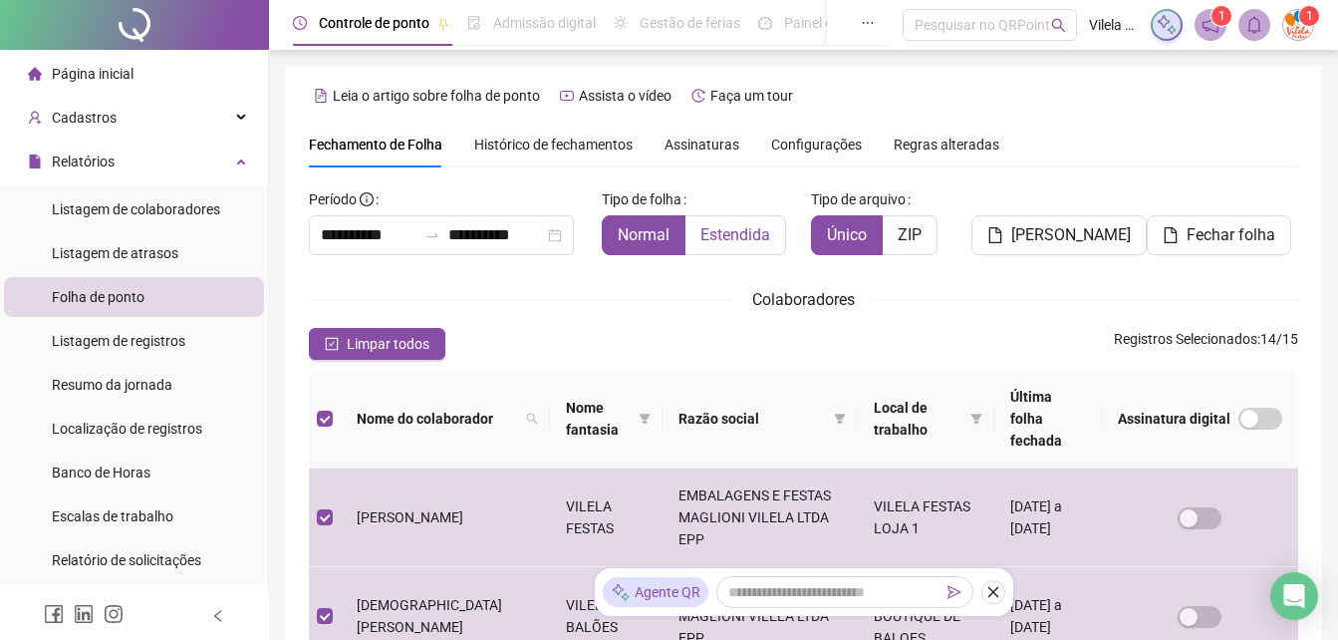
click at [738, 248] on label "Estendida" at bounding box center [736, 235] width 101 height 40
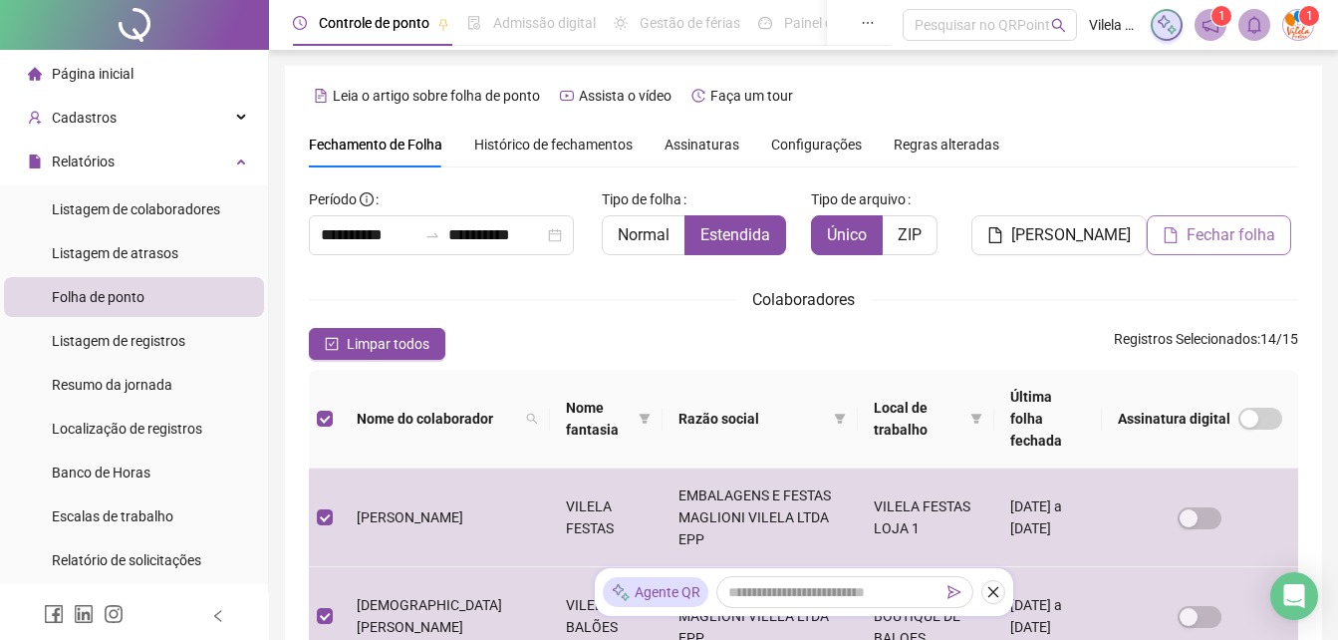
click at [1222, 248] on button "Fechar folha" at bounding box center [1219, 235] width 145 height 40
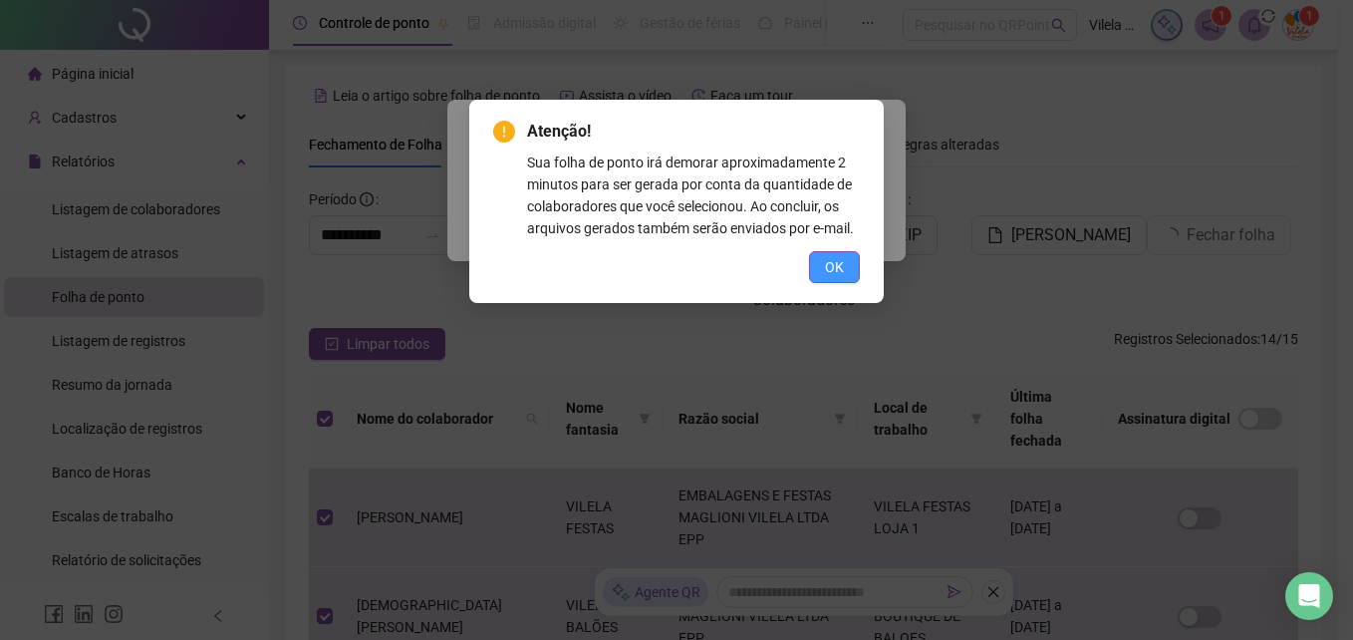
click at [823, 263] on button "OK" at bounding box center [834, 267] width 51 height 32
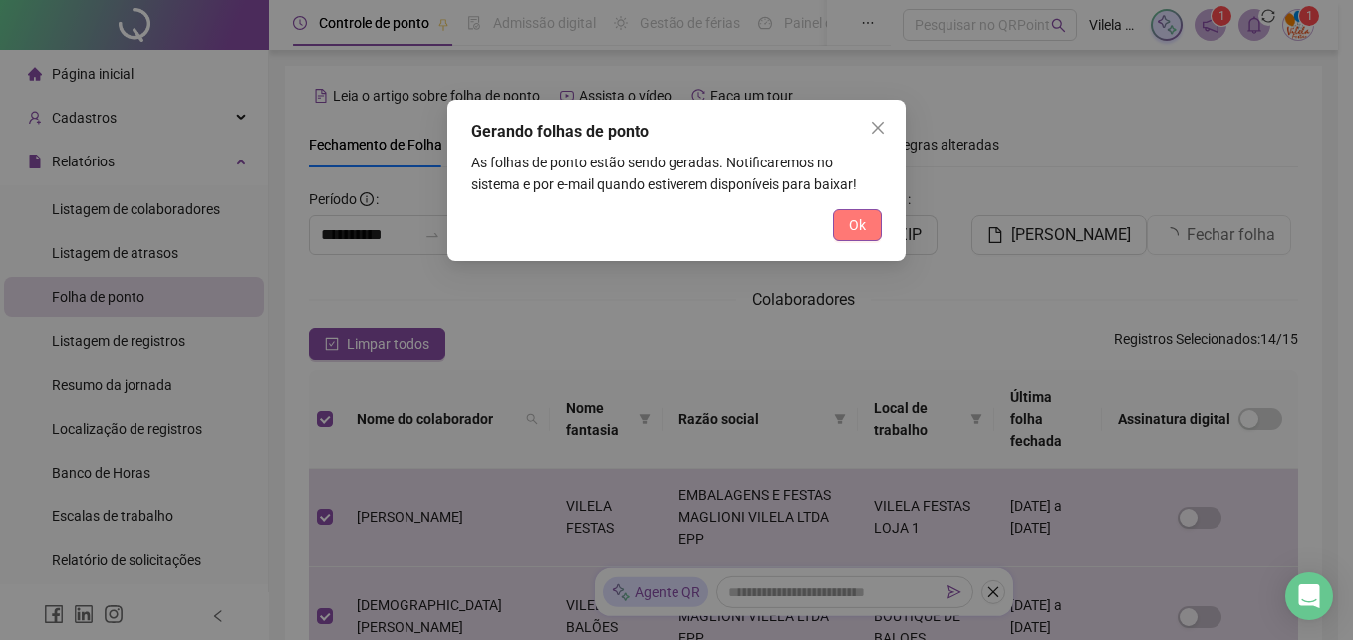
click at [846, 229] on button "Ok" at bounding box center [857, 225] width 49 height 32
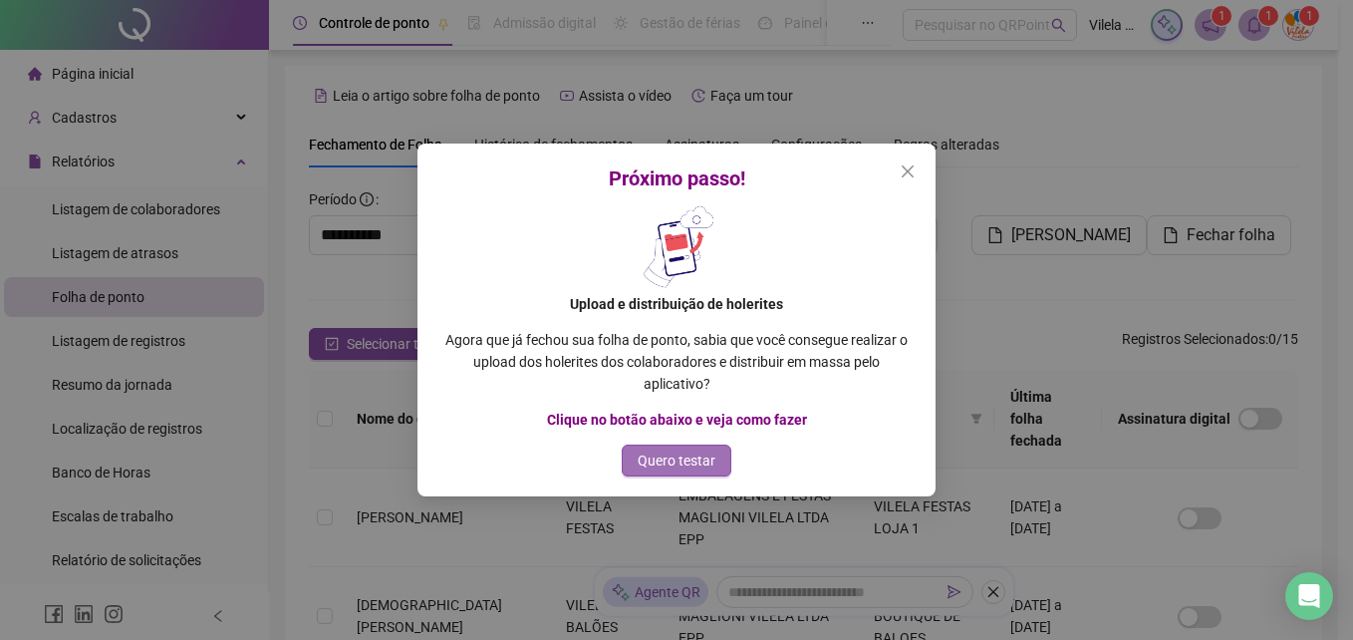
click at [723, 459] on button "Quero testar" at bounding box center [677, 460] width 110 height 32
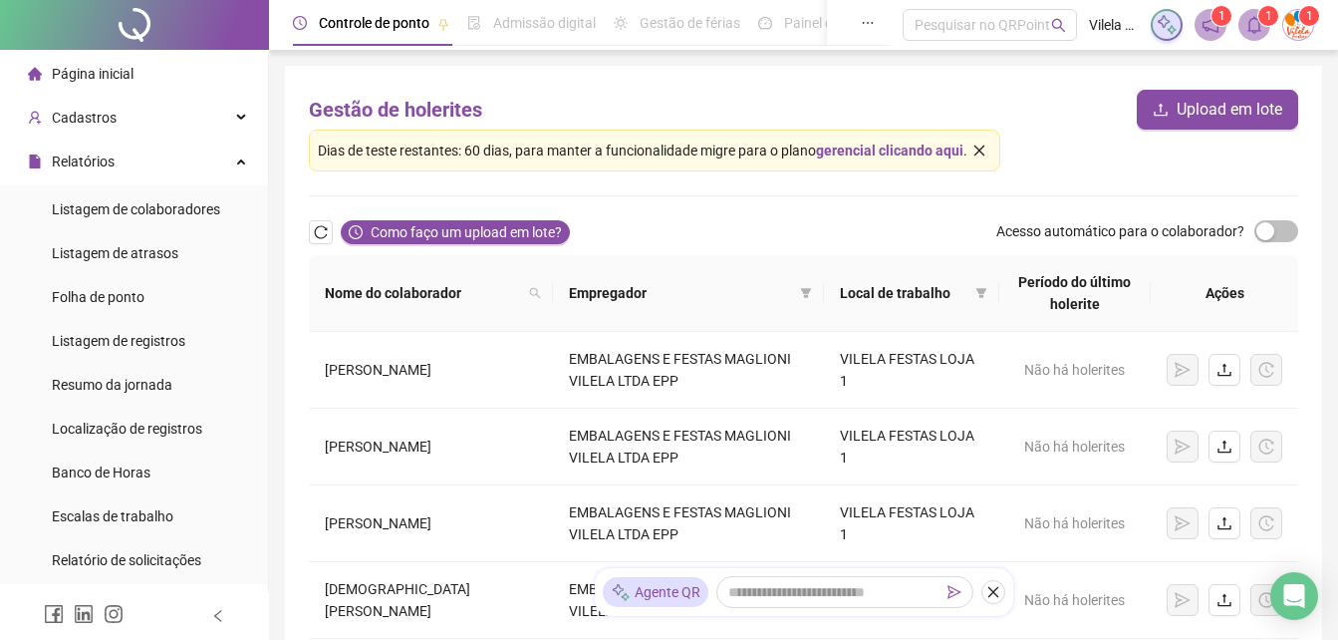
click at [894, 147] on link "gerencial clicando aqui" at bounding box center [889, 151] width 147 height 16
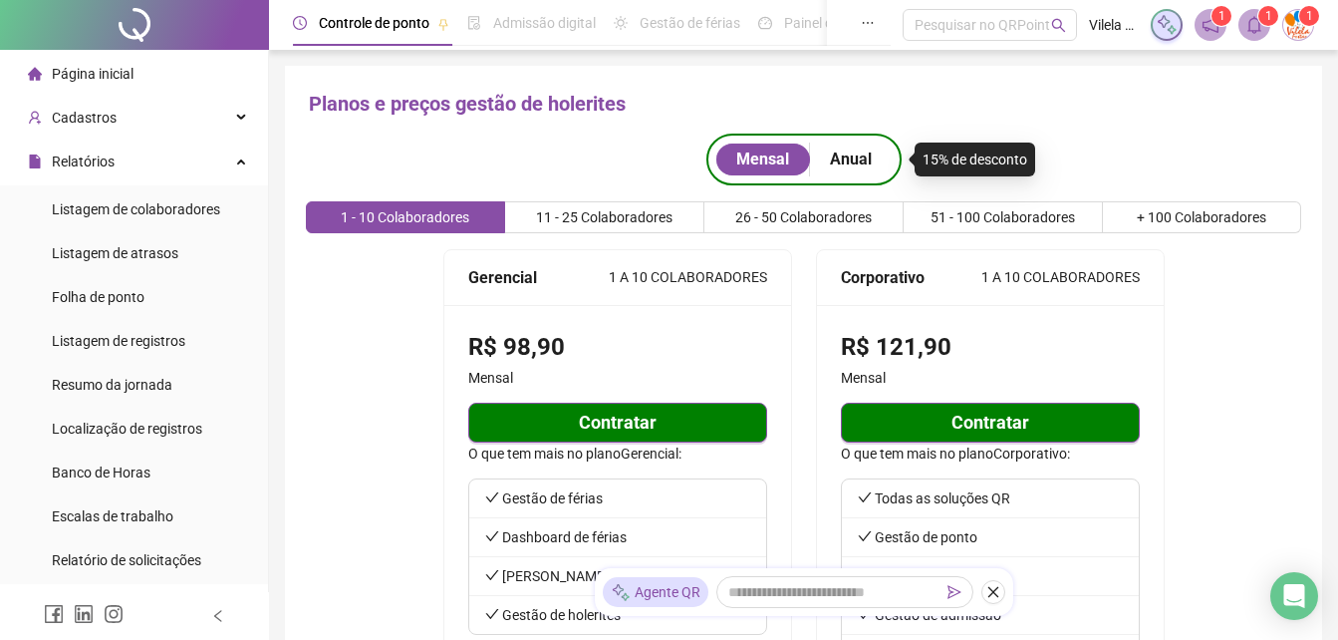
click at [1259, 29] on icon "bell" at bounding box center [1255, 25] width 18 height 18
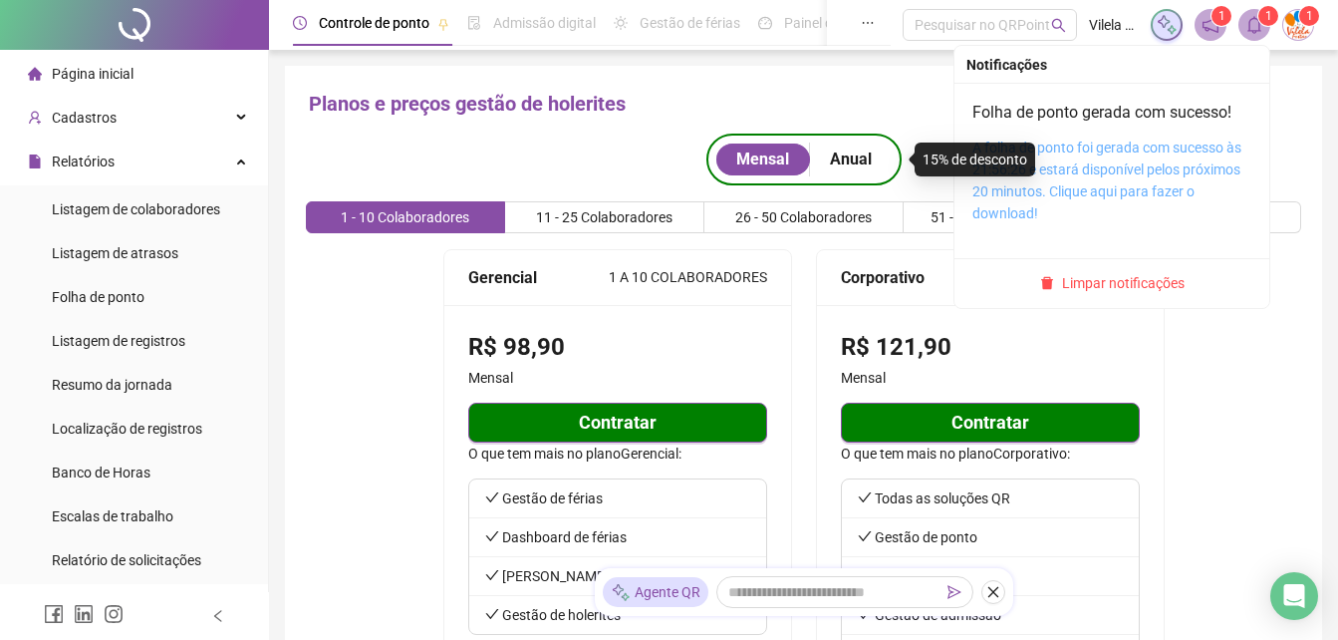
click at [1178, 192] on link "A folha de ponto foi gerada com sucesso às 21:56:26 e estará disponível pelos p…" at bounding box center [1107, 181] width 269 height 82
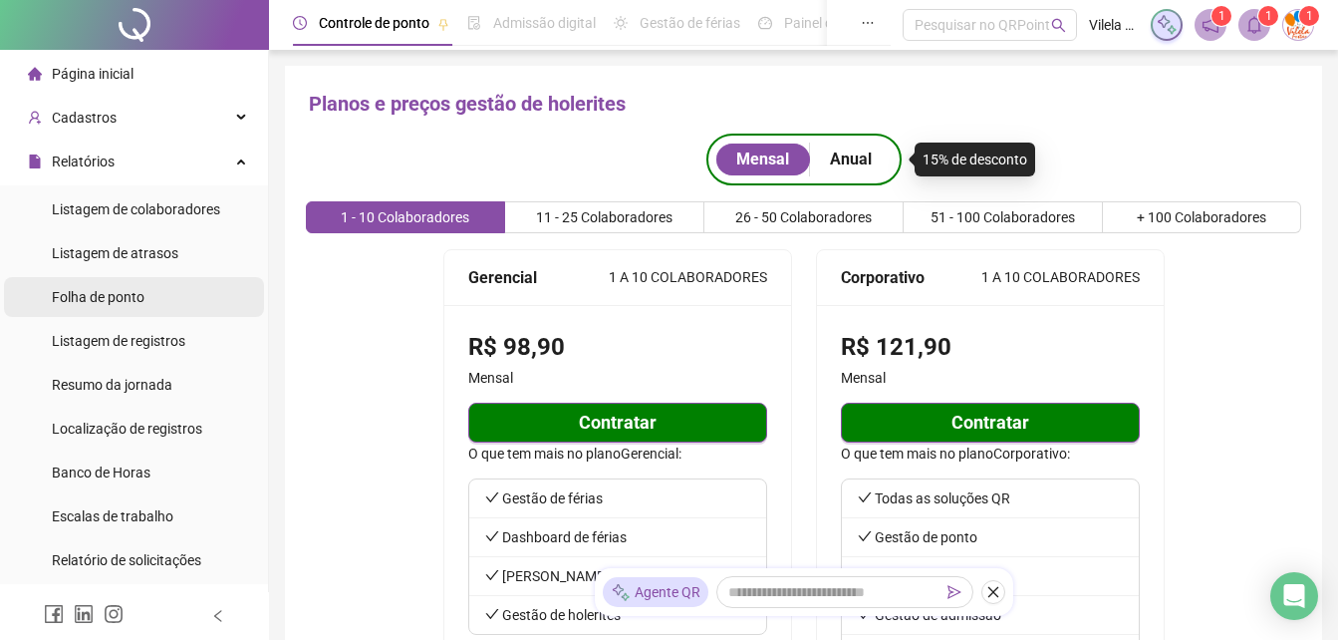
click at [166, 309] on li "Folha de ponto" at bounding box center [134, 297] width 260 height 40
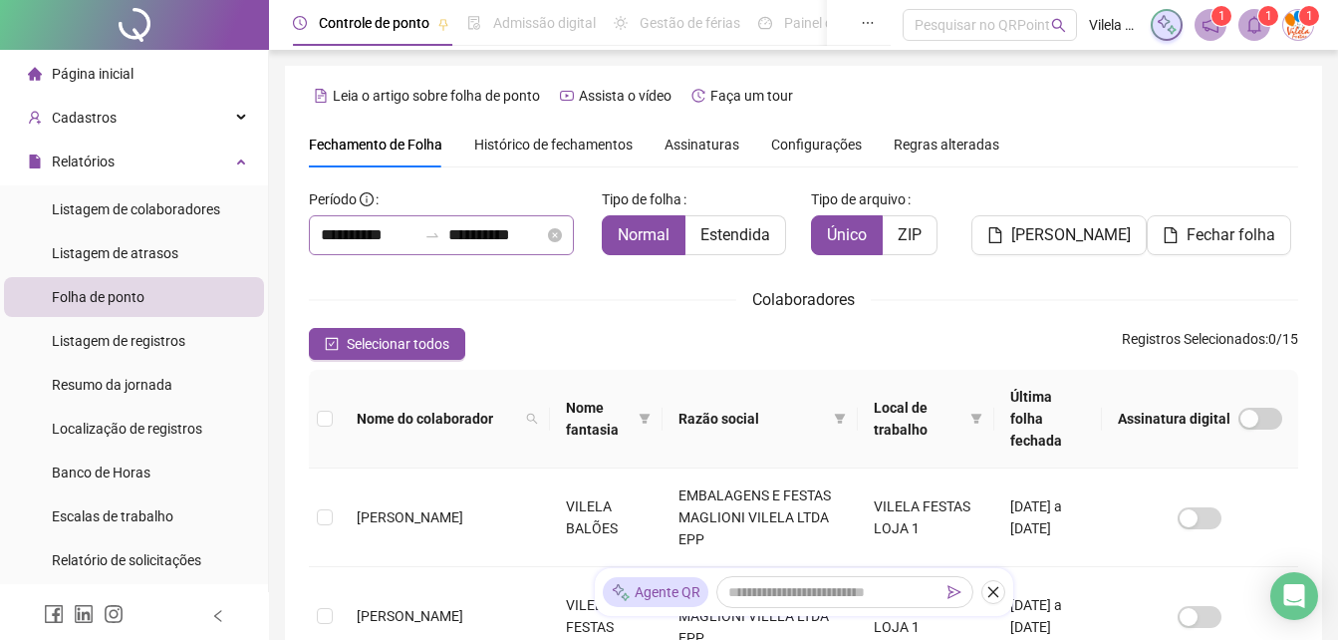
click at [318, 219] on div "**********" at bounding box center [441, 235] width 265 height 40
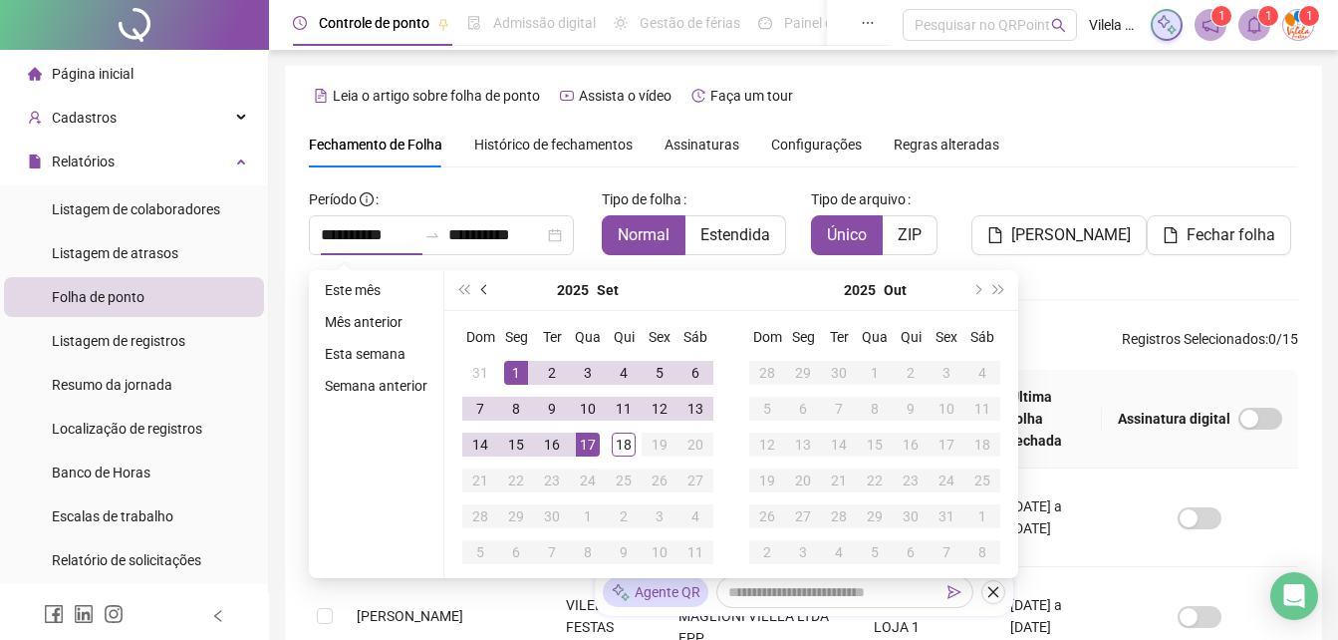
click at [481, 289] on span "prev-year" at bounding box center [486, 290] width 10 height 10
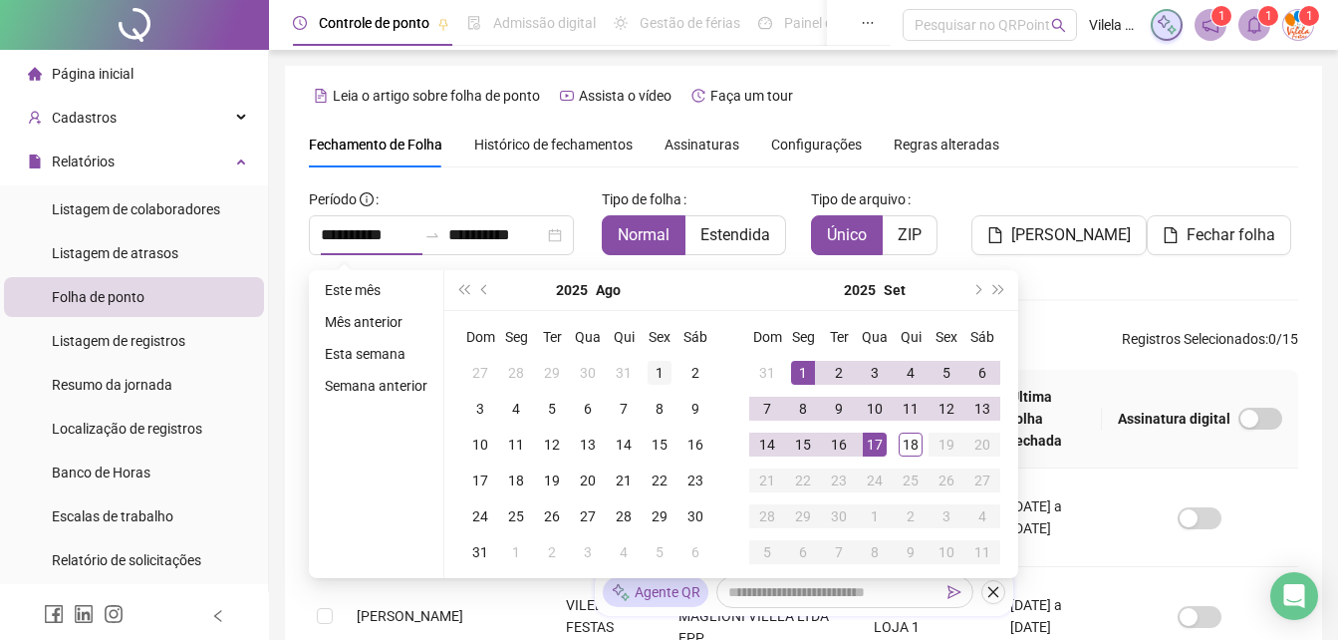
type input "**********"
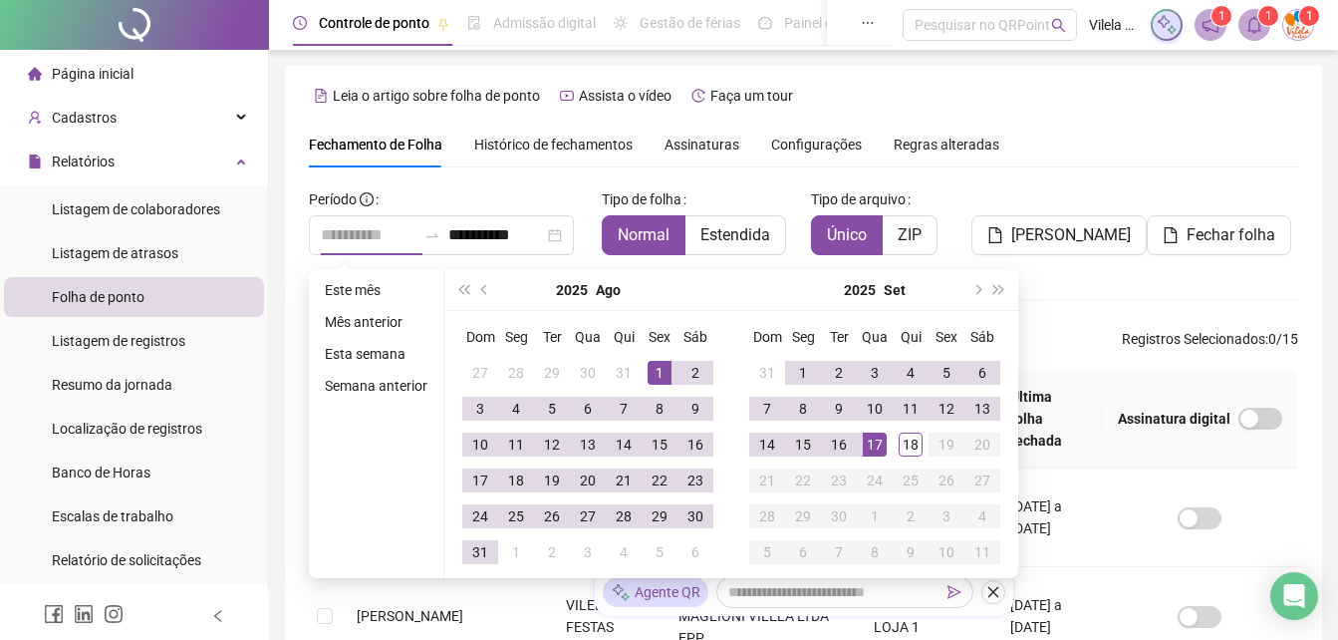
click at [659, 381] on div "1" at bounding box center [660, 373] width 24 height 24
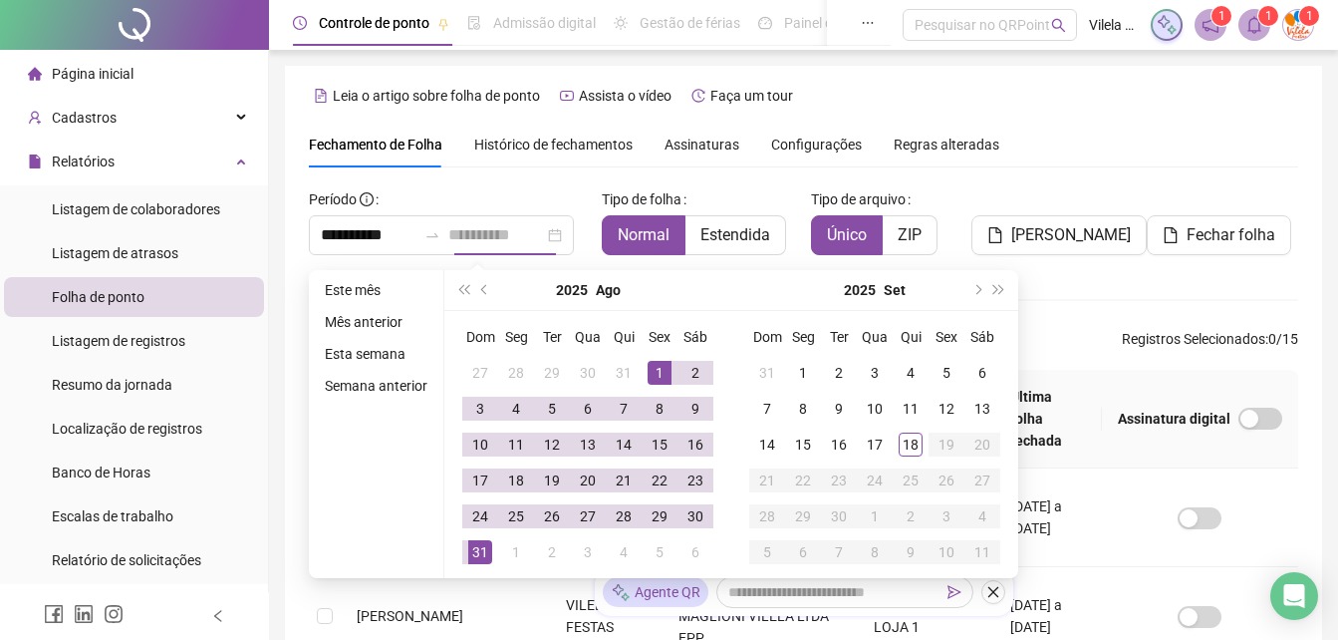
click at [481, 551] on div "31" at bounding box center [480, 552] width 24 height 24
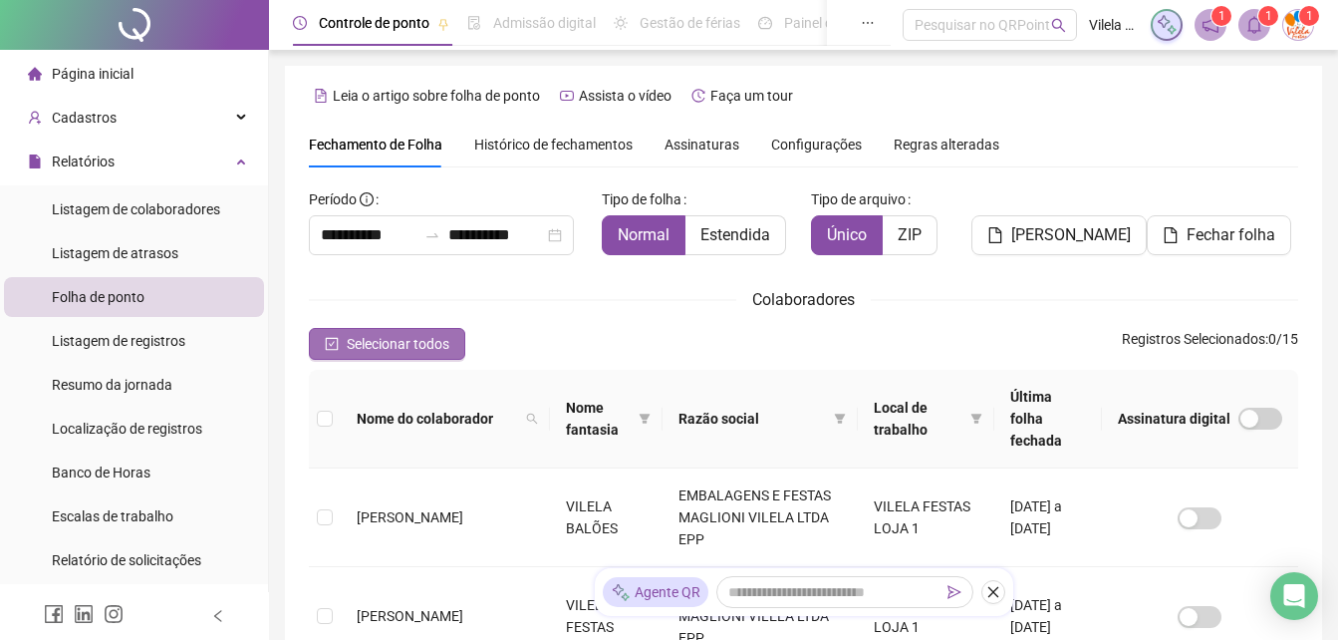
click at [439, 349] on span "Selecionar todos" at bounding box center [398, 344] width 103 height 22
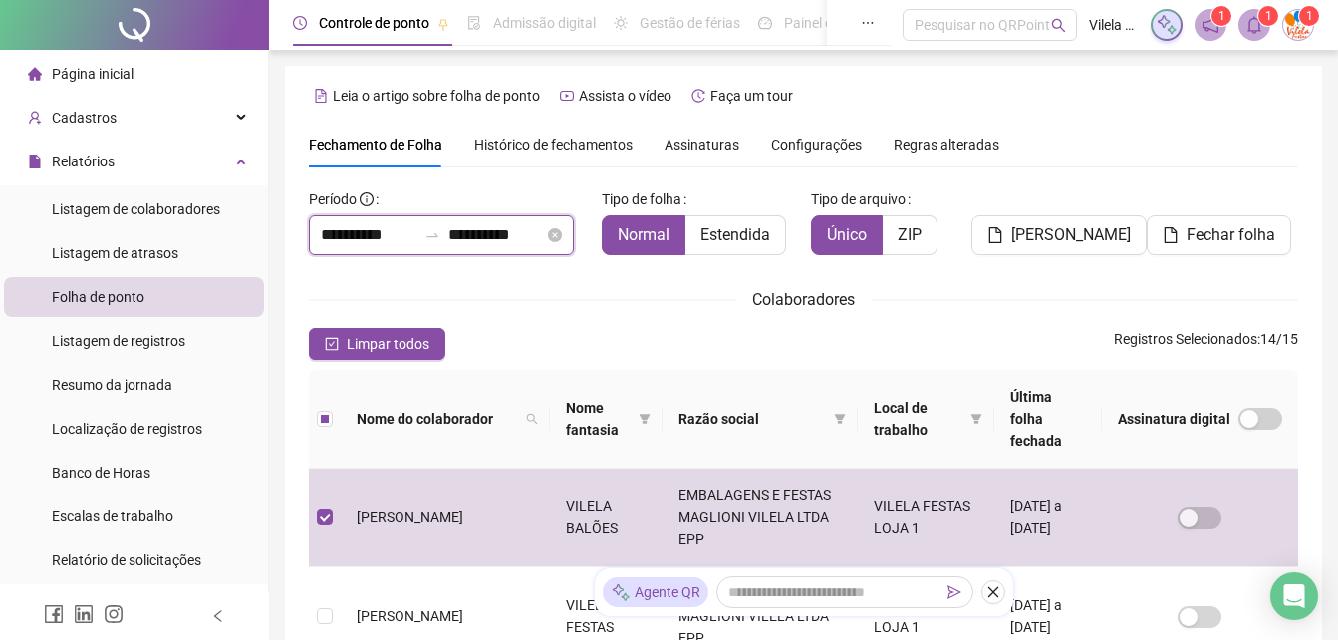
click at [521, 237] on input "**********" at bounding box center [496, 235] width 96 height 24
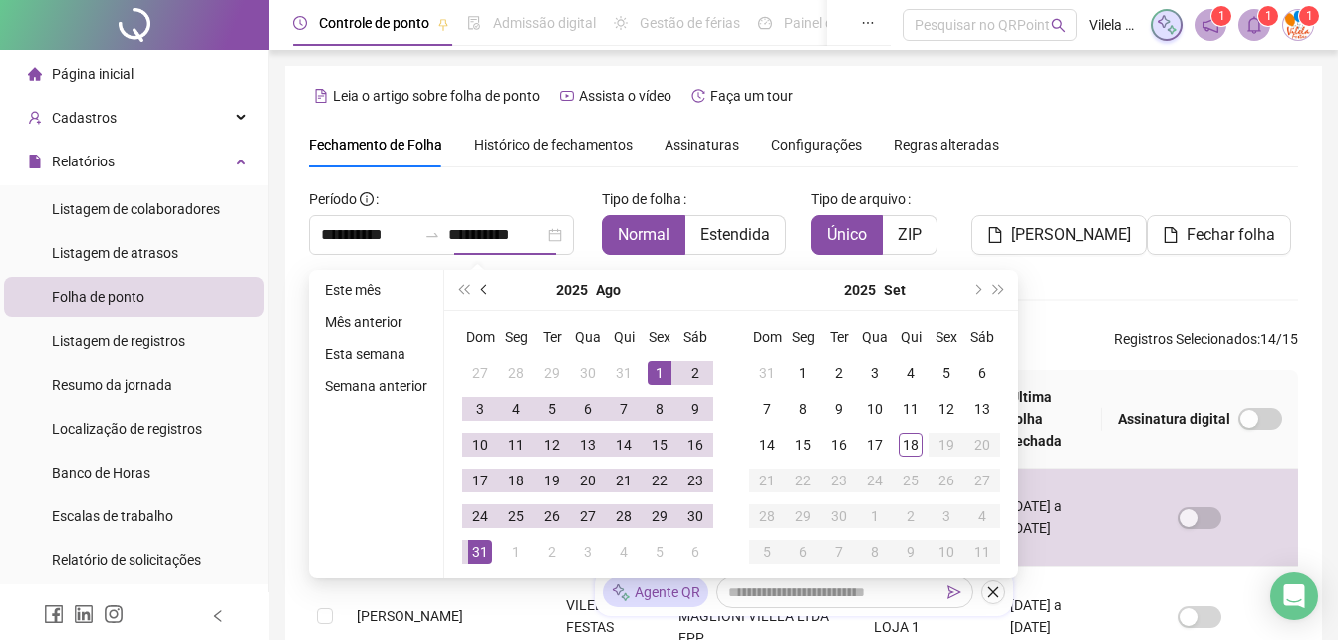
click at [481, 289] on span "prev-year" at bounding box center [486, 290] width 10 height 10
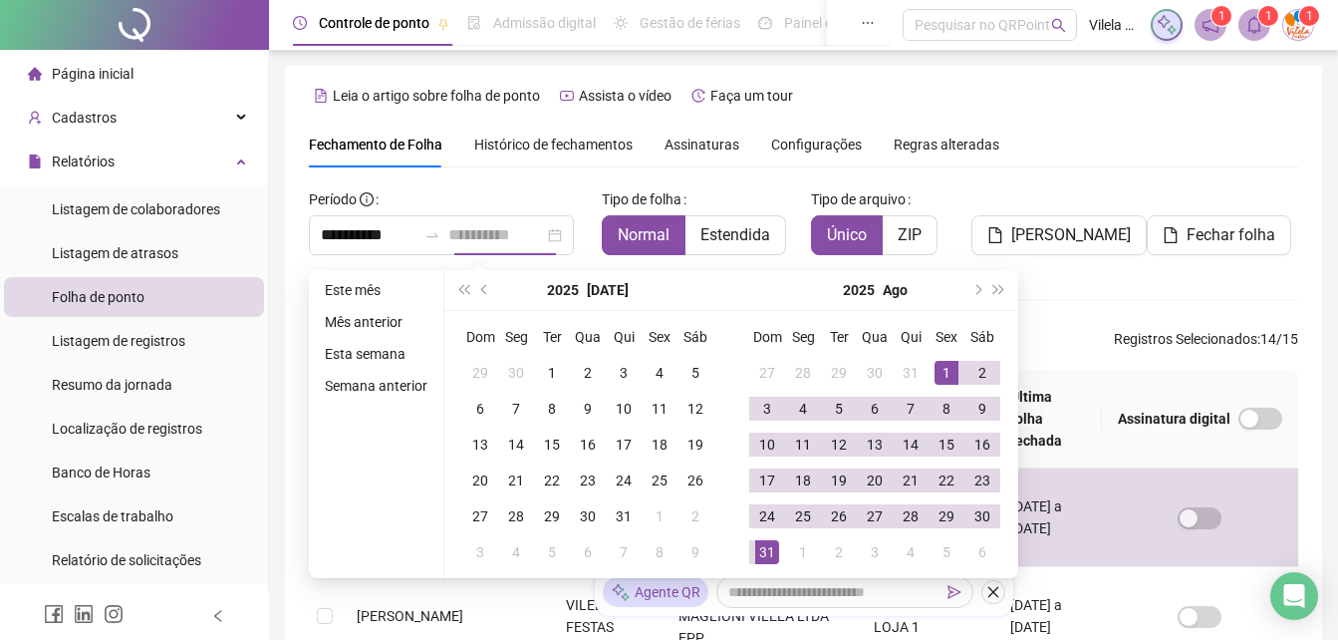
type input "**********"
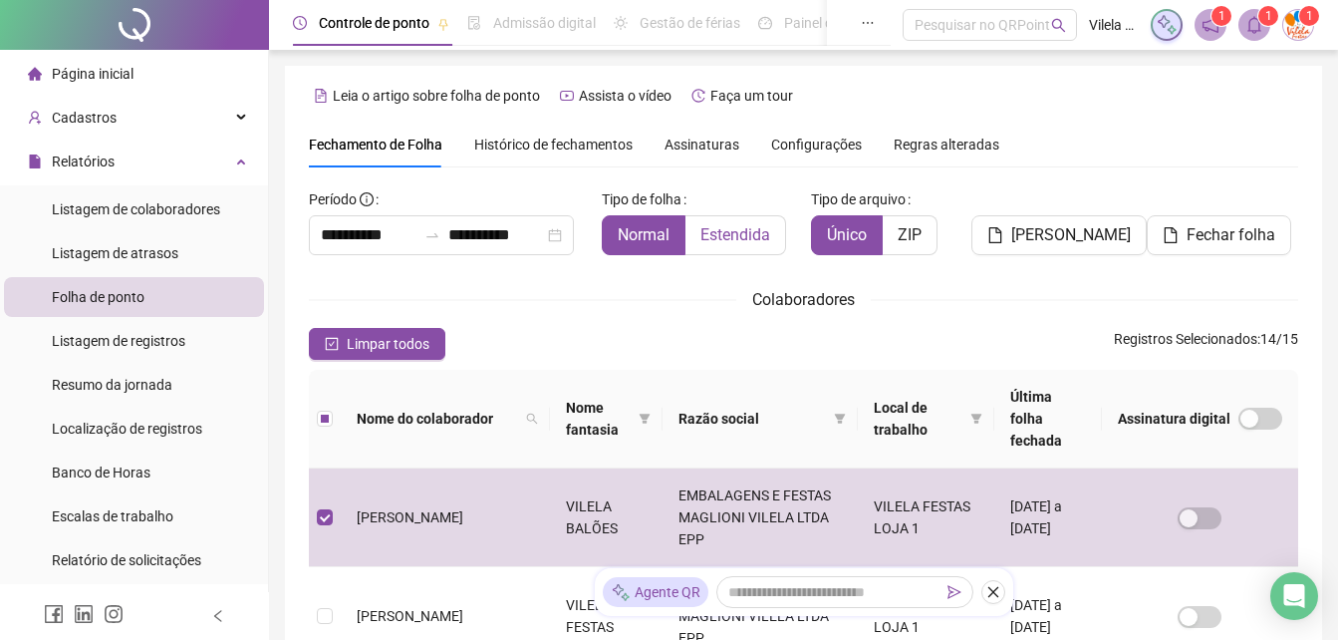
click at [716, 233] on span "Estendida" at bounding box center [736, 234] width 70 height 19
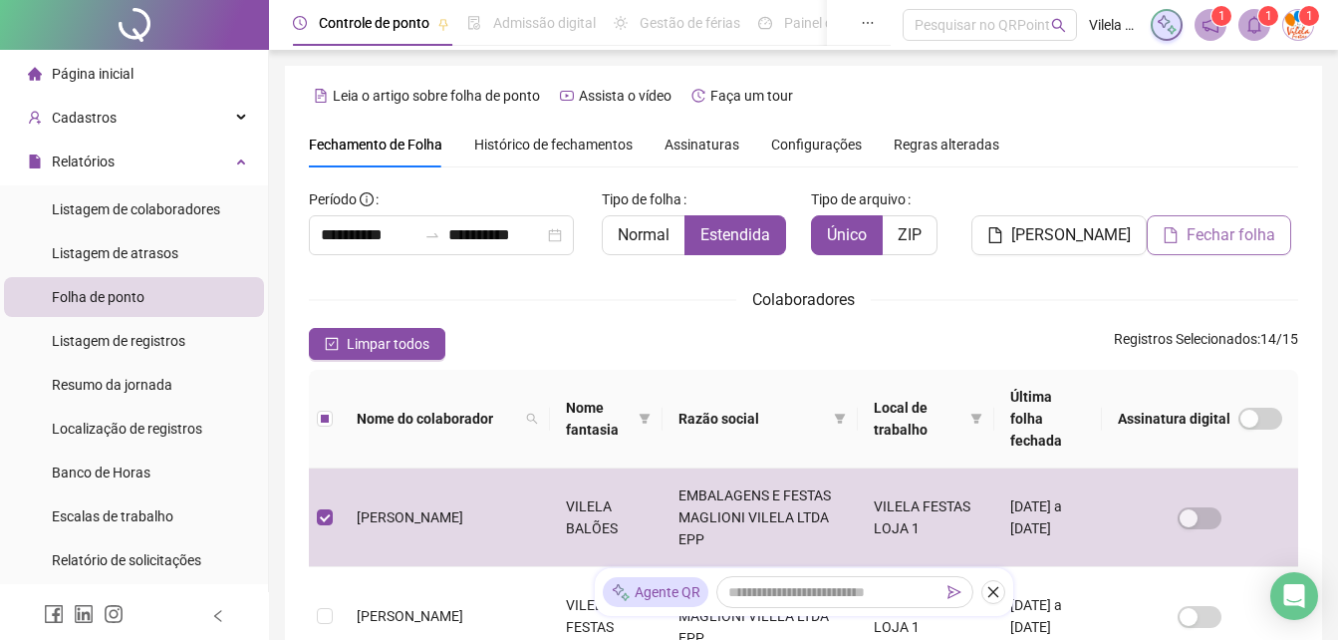
click at [1185, 231] on button "Fechar folha" at bounding box center [1219, 235] width 145 height 40
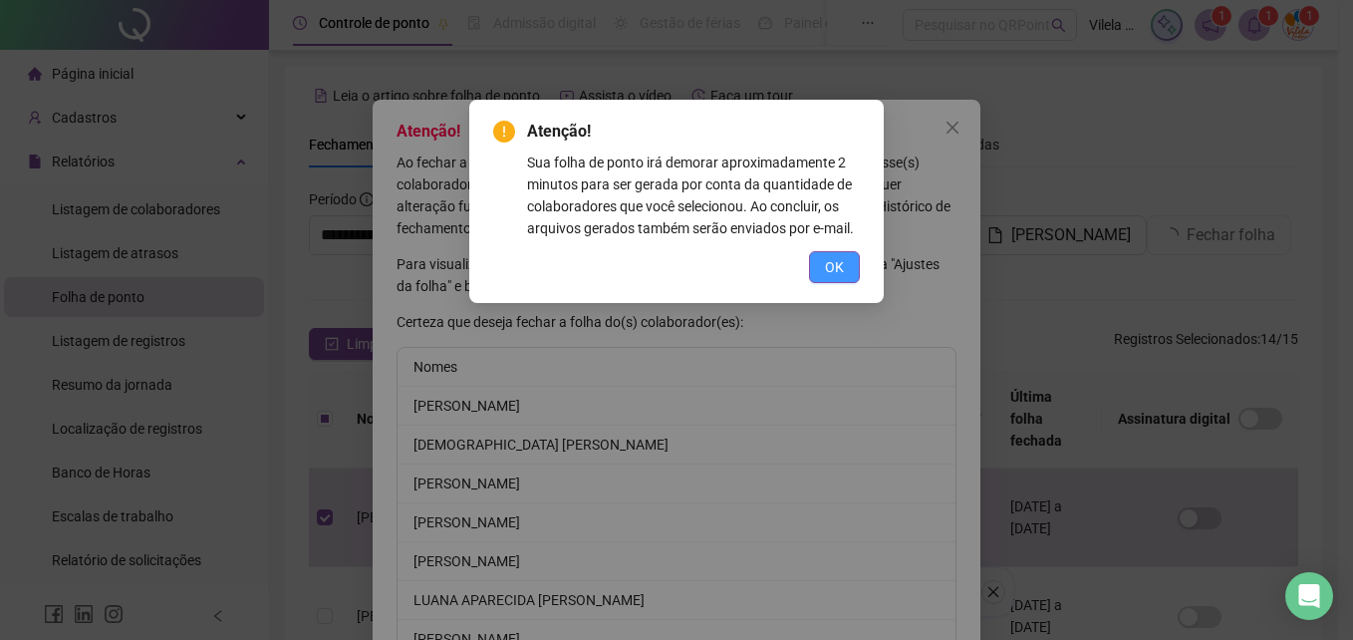
click at [855, 266] on button "OK" at bounding box center [834, 267] width 51 height 32
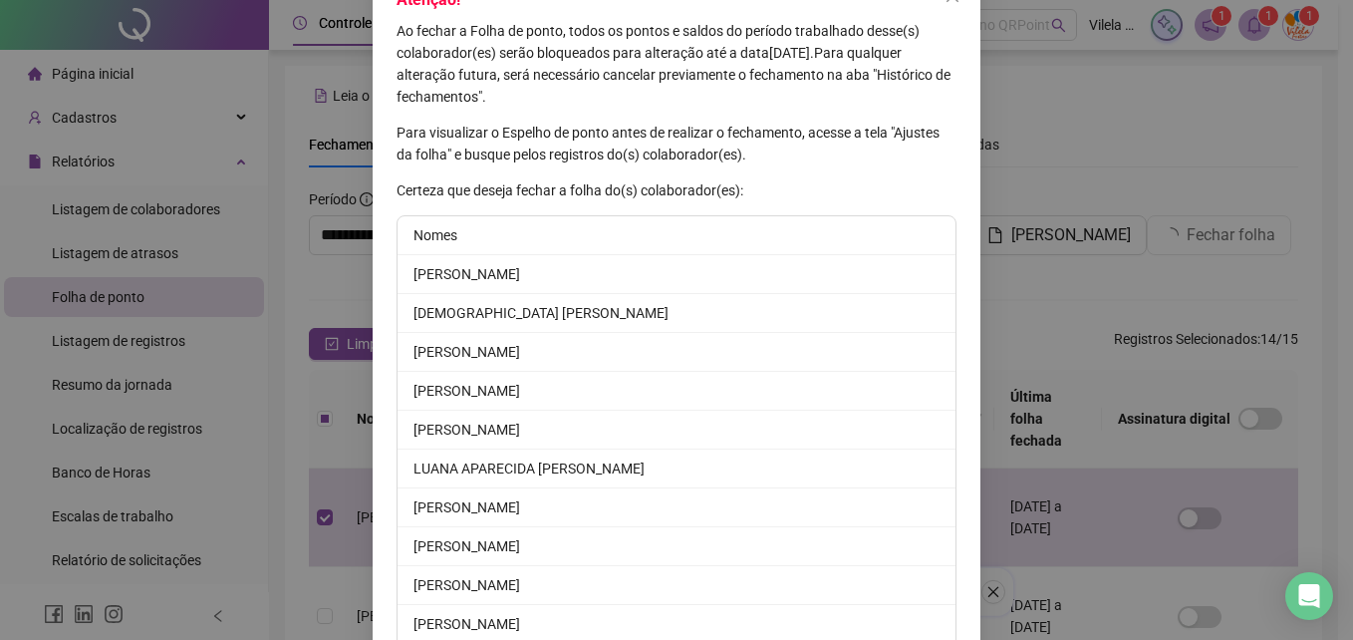
scroll to position [262, 0]
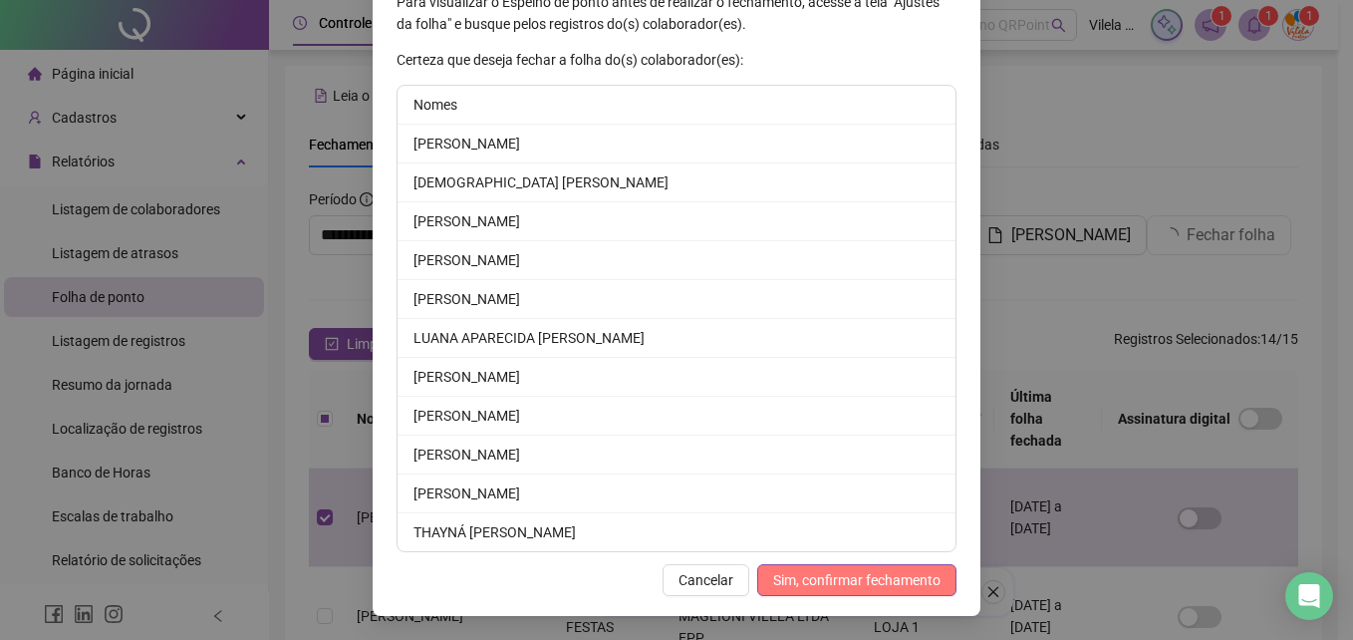
click at [892, 590] on span "Sim, confirmar fechamento" at bounding box center [856, 580] width 167 height 22
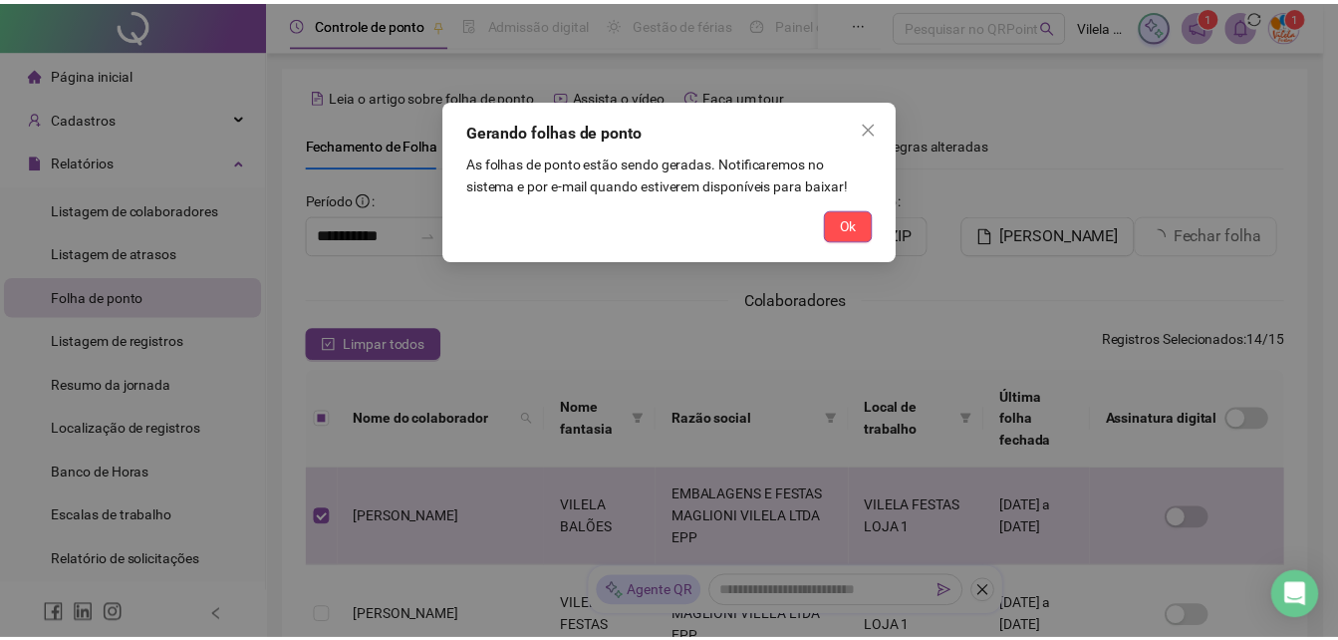
scroll to position [164, 0]
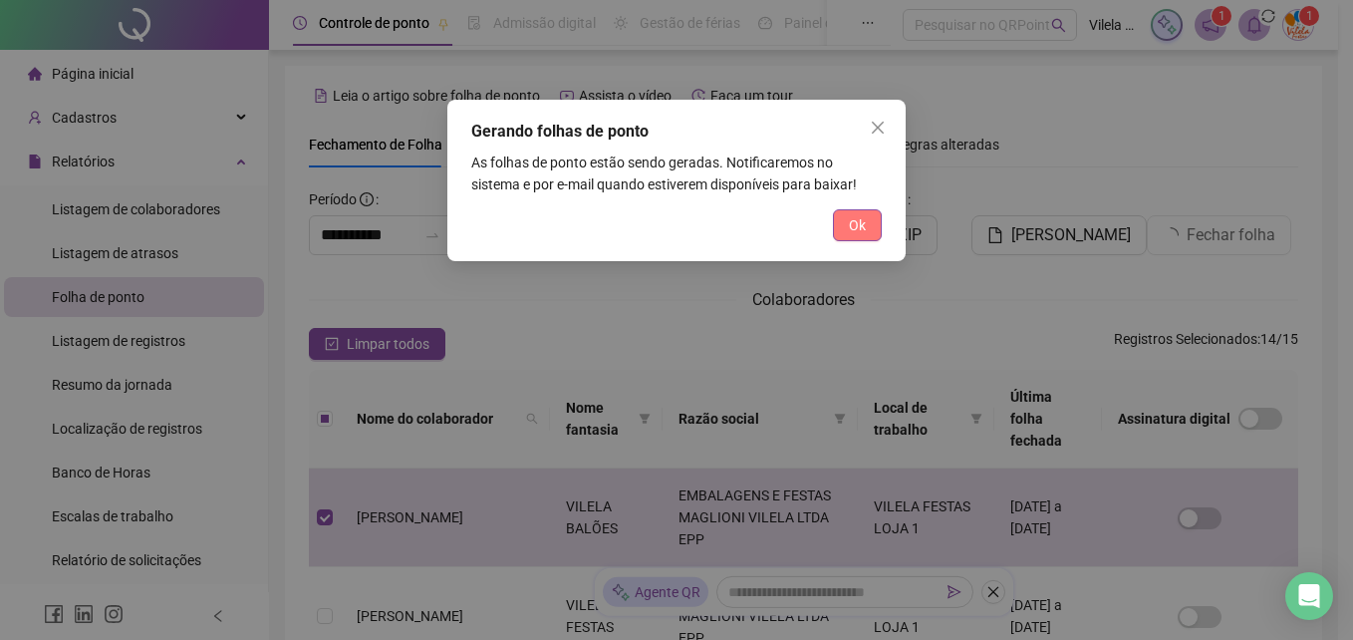
click at [850, 222] on span "Ok" at bounding box center [857, 225] width 17 height 22
